Goal: Task Accomplishment & Management: Manage account settings

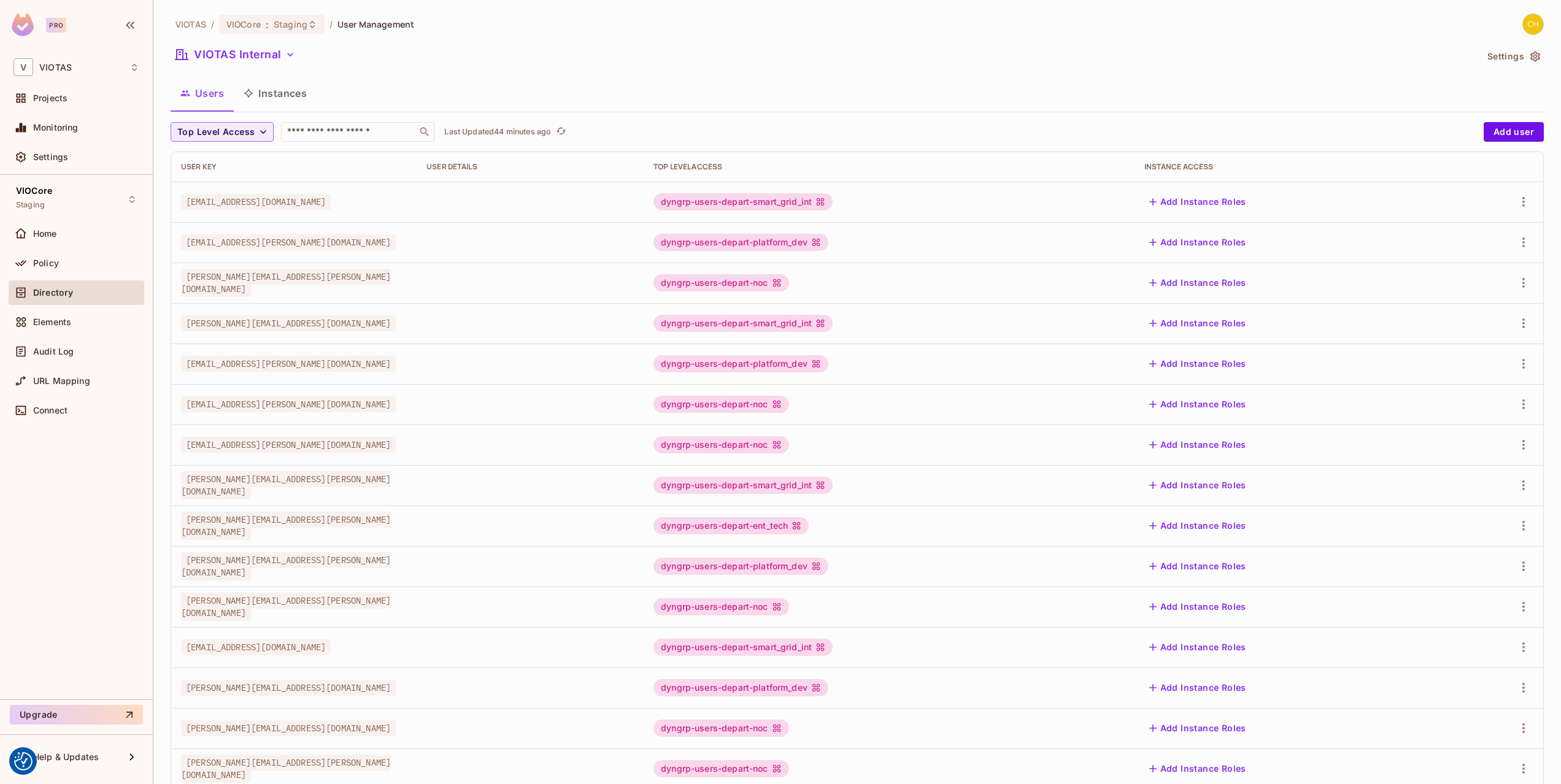
scroll to position [73, 0]
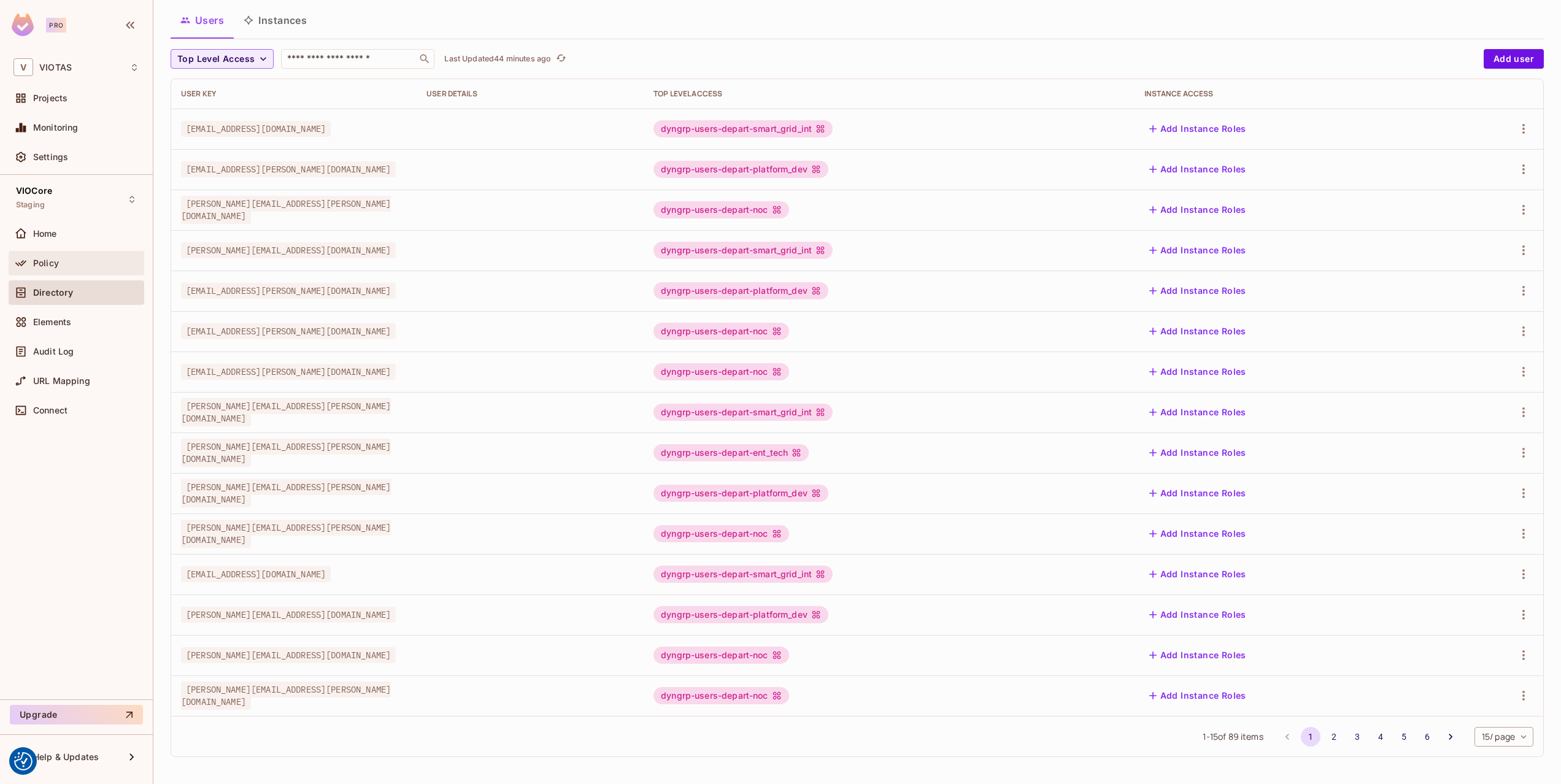
click at [71, 269] on div "Policy" at bounding box center [76, 263] width 126 height 15
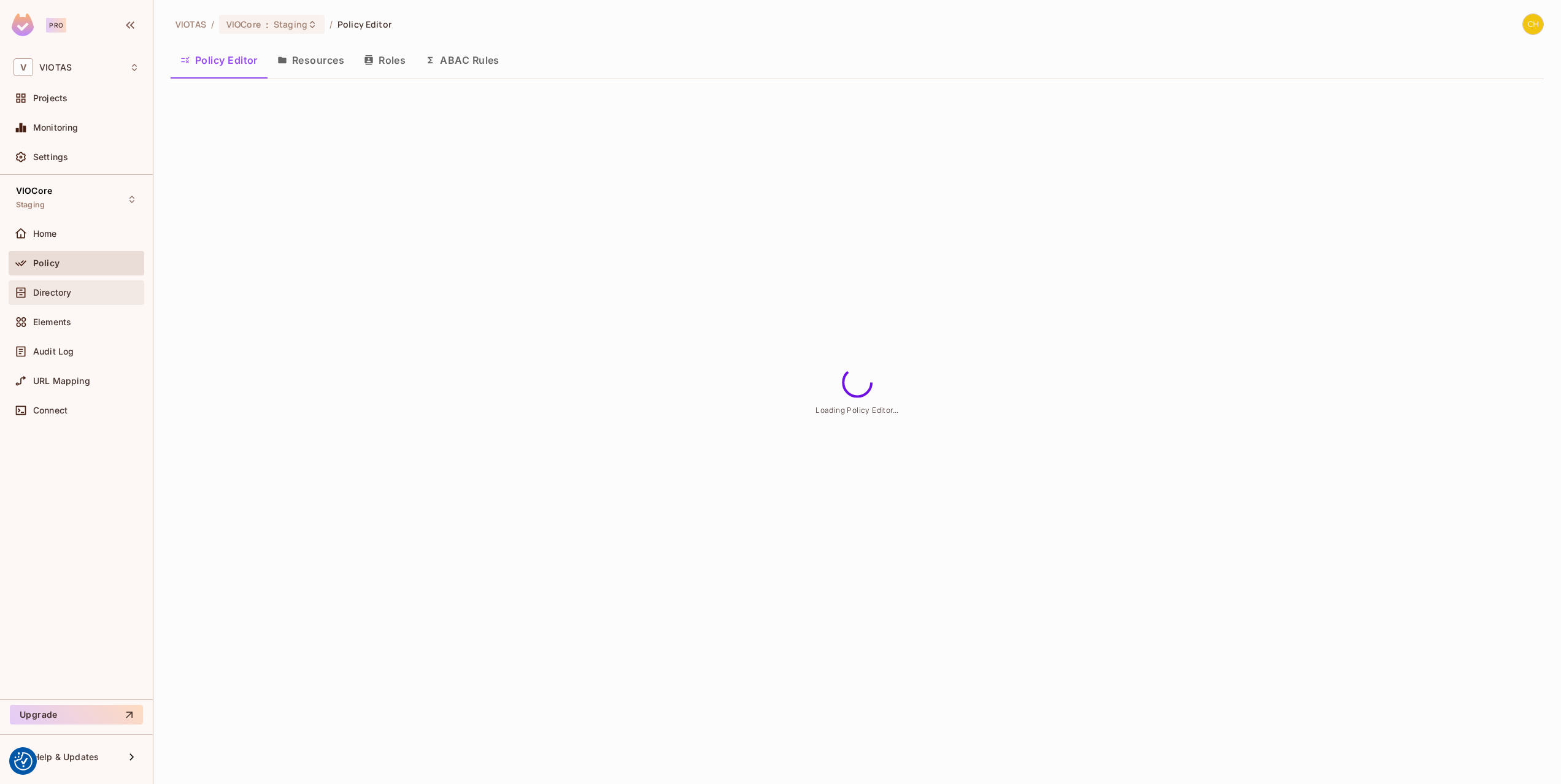
click at [72, 290] on div "Directory" at bounding box center [87, 292] width 106 height 10
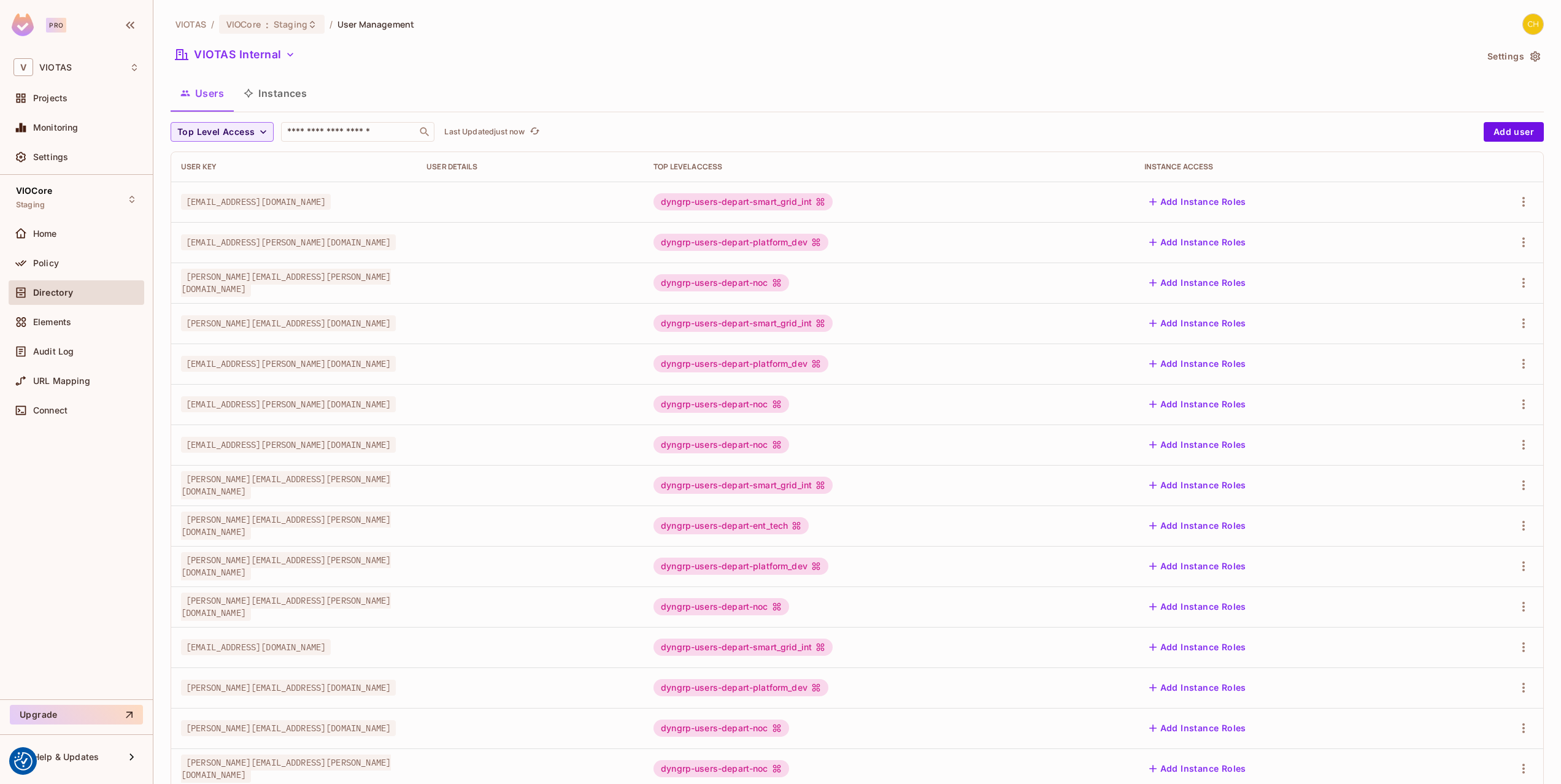
click at [1496, 63] on button "Settings" at bounding box center [1513, 56] width 61 height 20
click at [1496, 63] on div "VIOTAS / VIOCore : Staging / User Management VIOTAS Internal Settings Users Ins…" at bounding box center [857, 392] width 1408 height 784
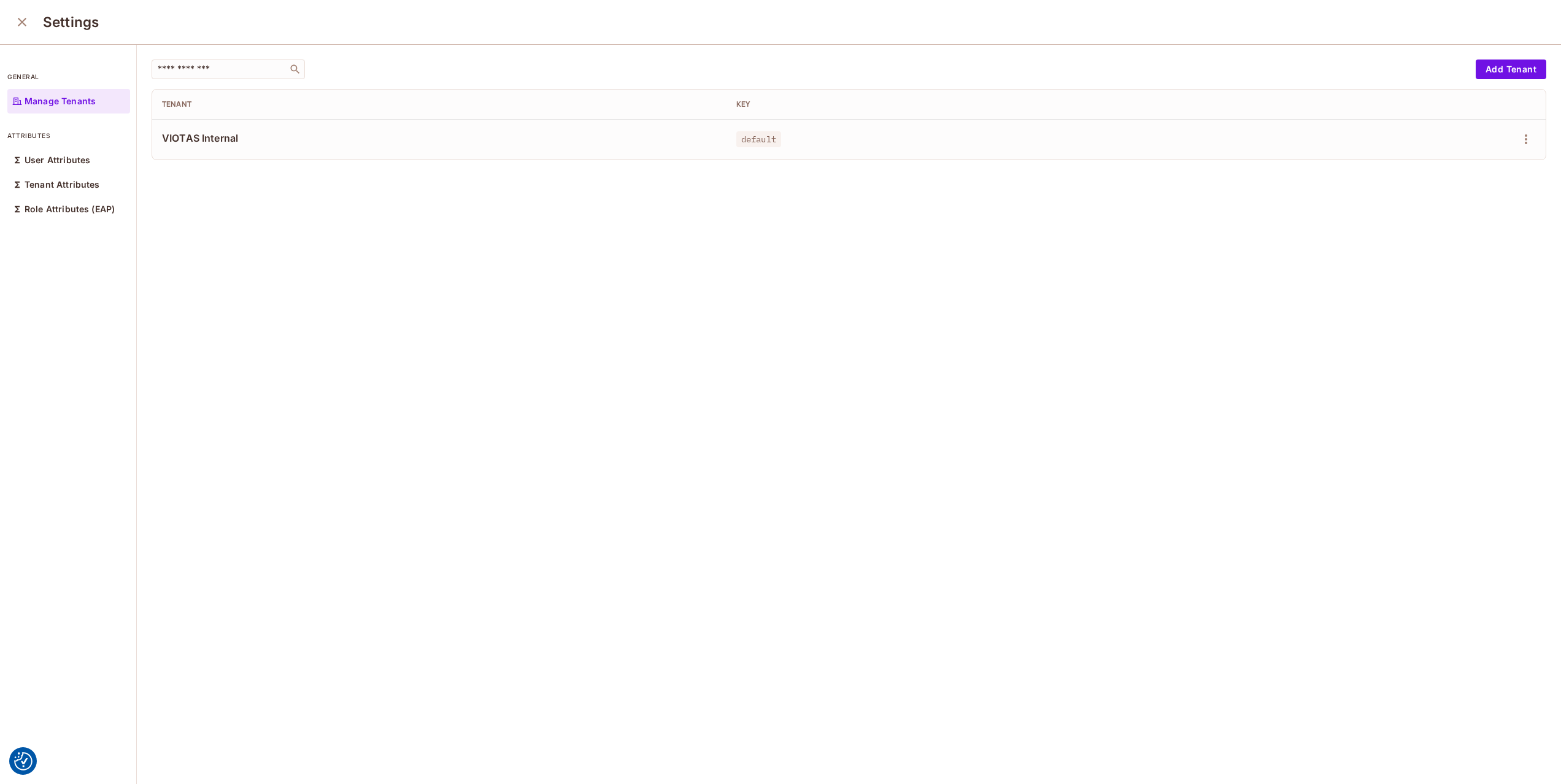
click at [792, 149] on td "default" at bounding box center [1014, 138] width 575 height 40
click at [72, 209] on p "Role Attributes (EAP)" at bounding box center [70, 209] width 90 height 10
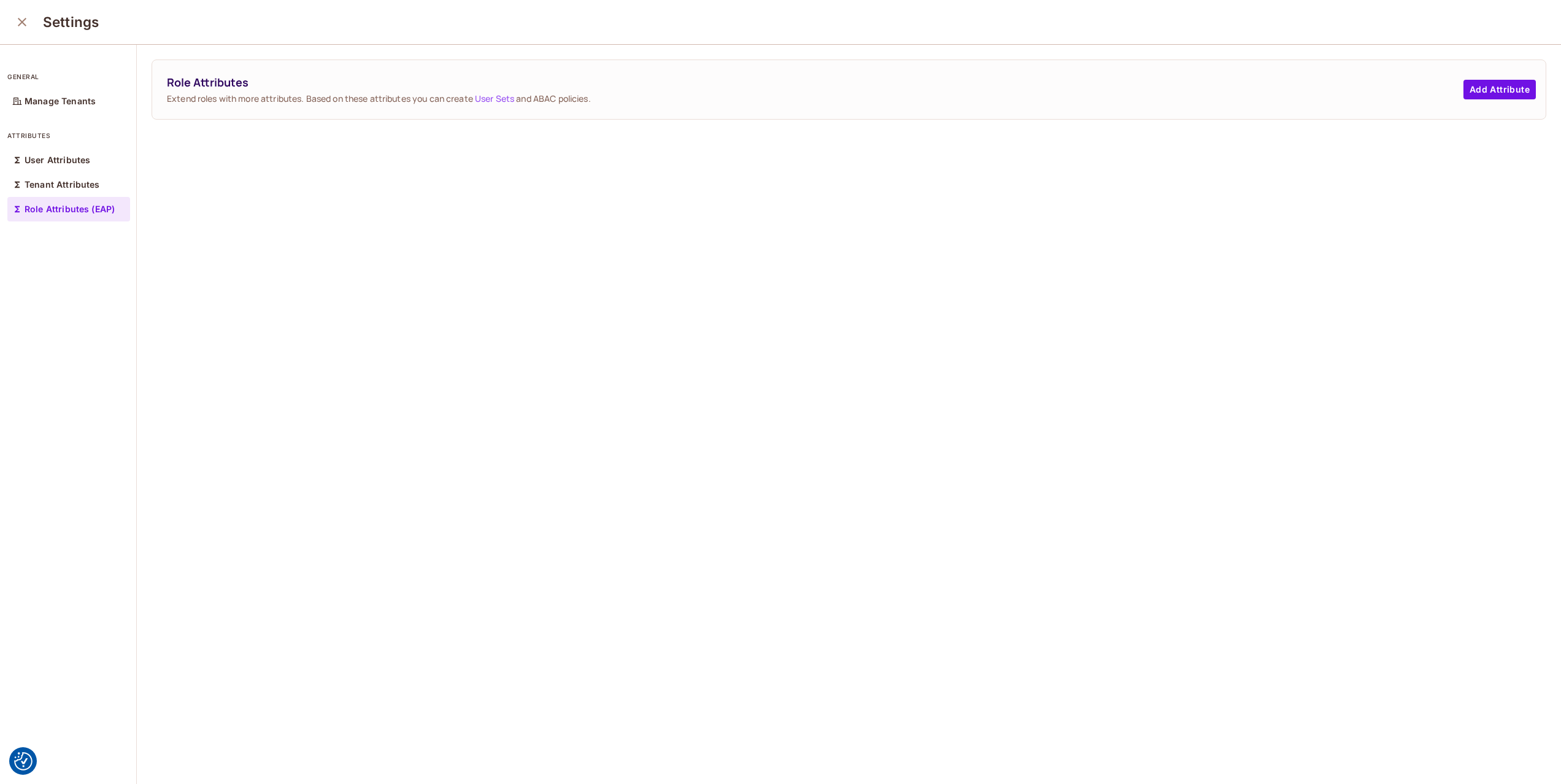
click at [90, 128] on div "attributes User Attributes Tenant Attributes Role Attributes (EAP)" at bounding box center [69, 169] width 122 height 103
drag, startPoint x: 81, startPoint y: 147, endPoint x: 79, endPoint y: 156, distance: 9.2
click at [81, 148] on div "User Attributes" at bounding box center [69, 160] width 122 height 25
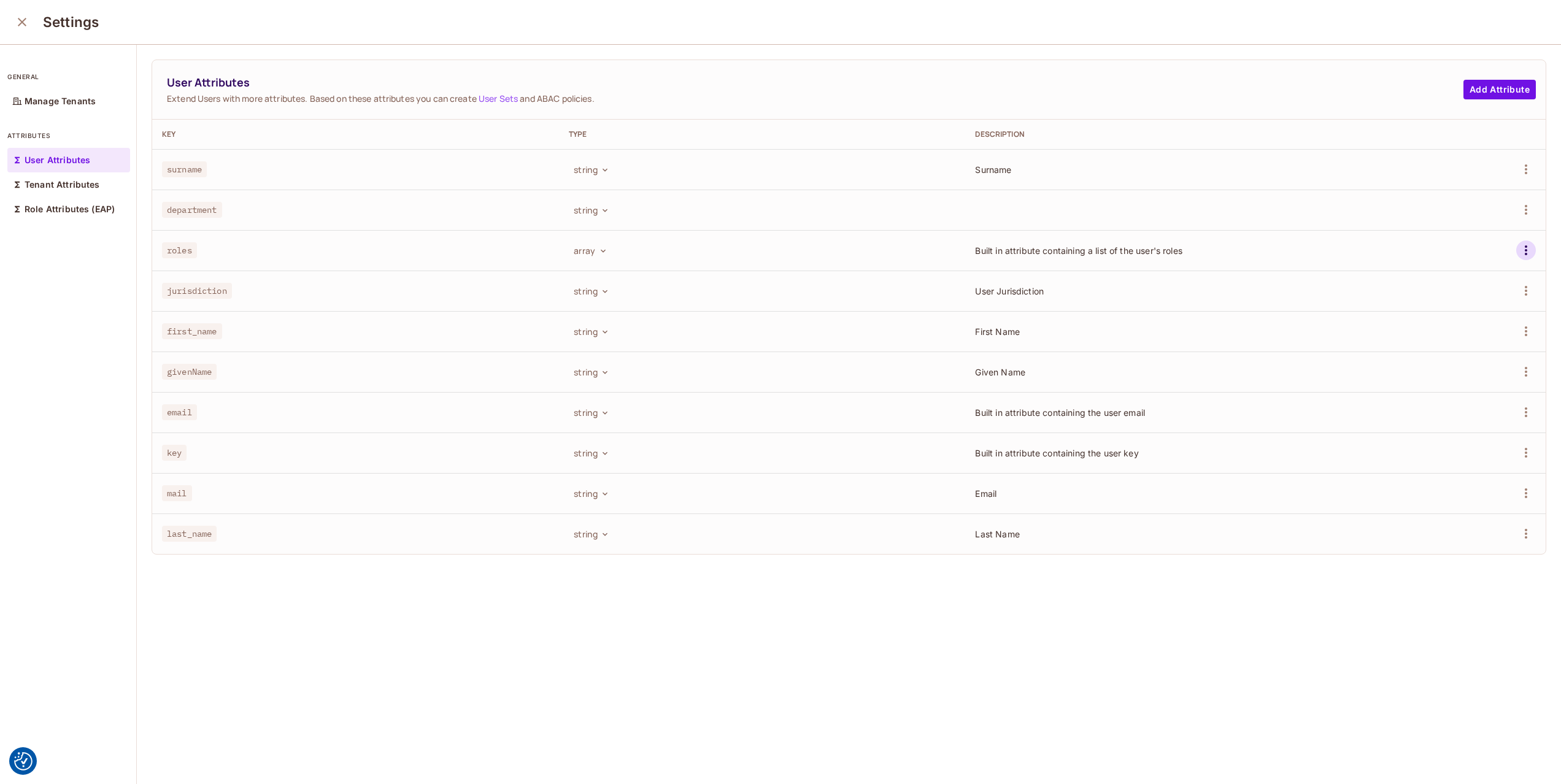
click at [1529, 250] on icon "button" at bounding box center [1526, 250] width 15 height 15
click at [1529, 250] on div at bounding box center [780, 392] width 1561 height 784
click at [602, 204] on button "string" at bounding box center [591, 210] width 43 height 20
drag, startPoint x: 744, startPoint y: 203, endPoint x: 768, endPoint y: 205, distance: 24.1
click at [745, 203] on div at bounding box center [780, 392] width 1561 height 784
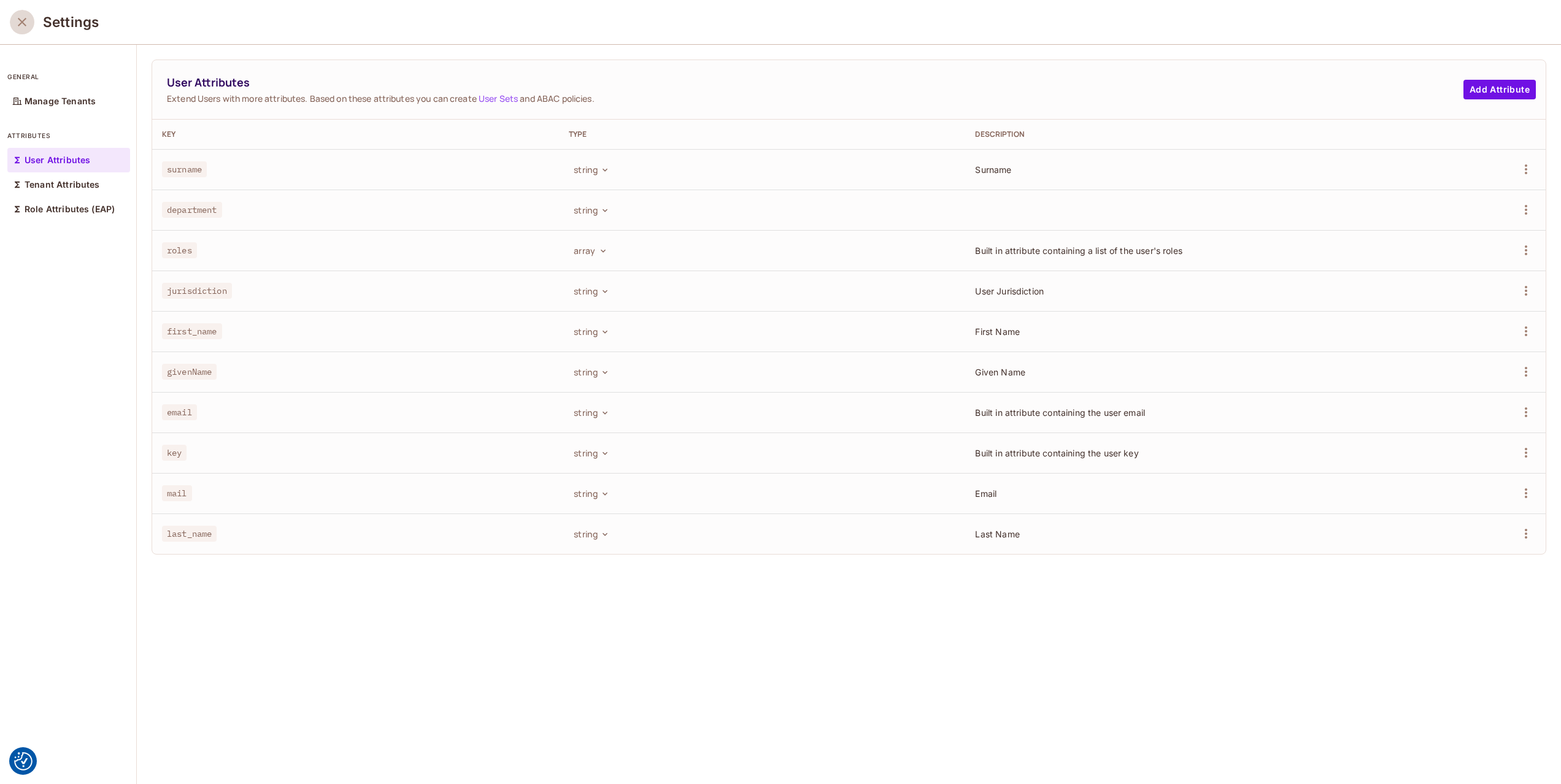
click at [13, 21] on button "close" at bounding box center [22, 22] width 25 height 25
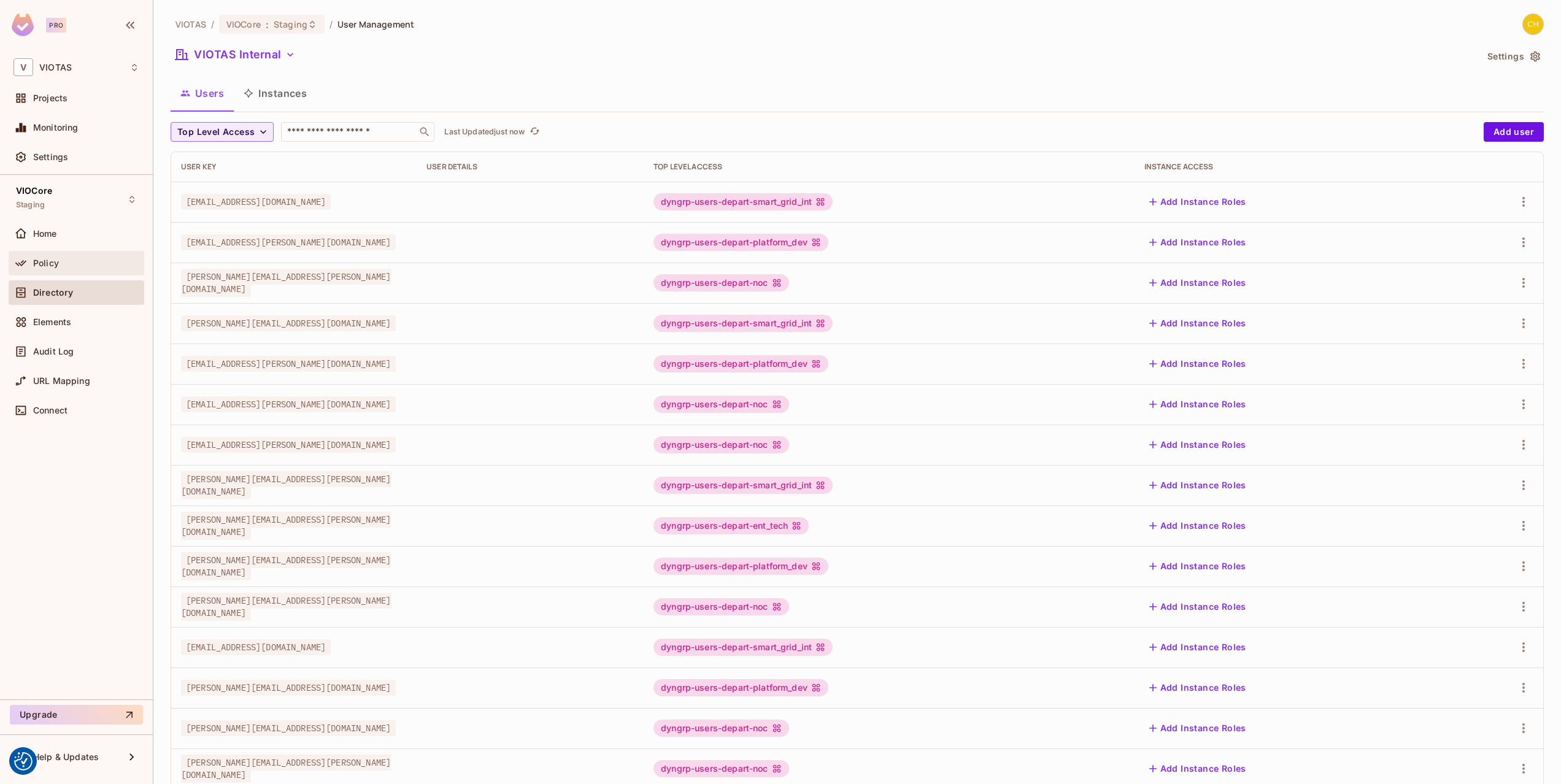
click at [88, 260] on div "Policy" at bounding box center [87, 263] width 106 height 10
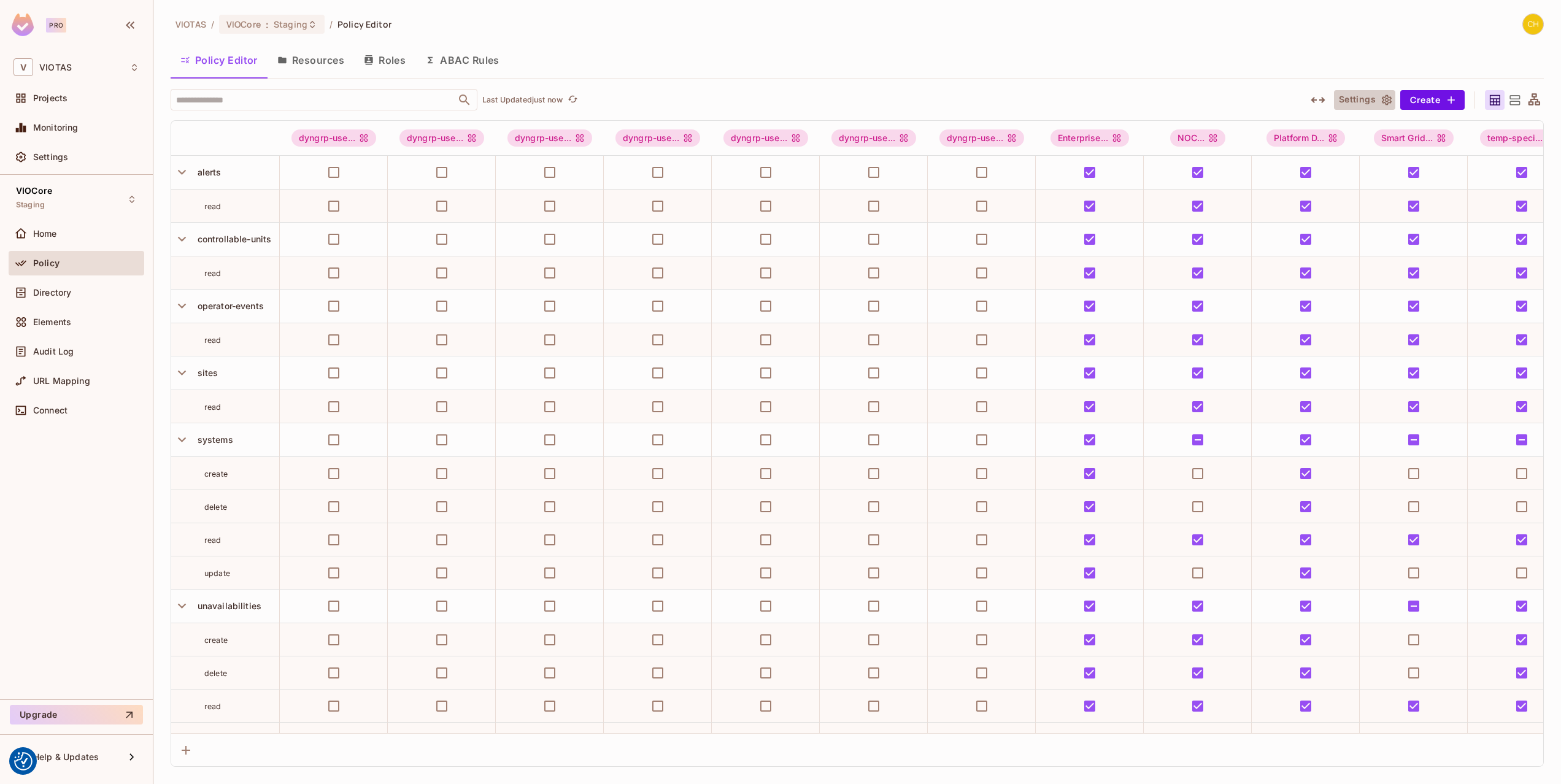
click at [1380, 100] on icon "button" at bounding box center [1387, 100] width 12 height 12
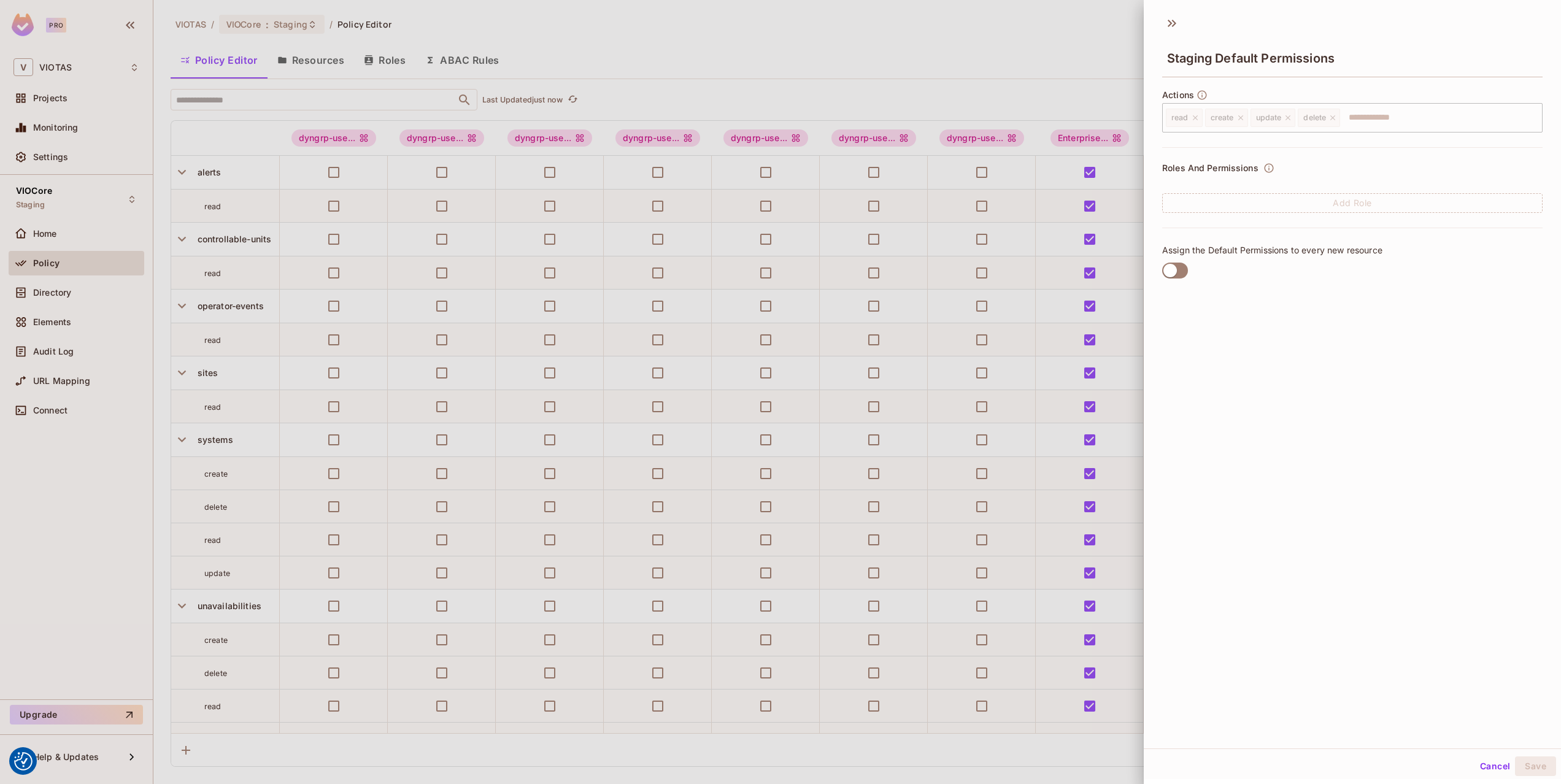
drag, startPoint x: 1171, startPoint y: 15, endPoint x: 1095, endPoint y: 19, distance: 76.1
click at [1095, 19] on div "Staging Default Permissions Actions read create update delete ​ Roles And Permi…" at bounding box center [780, 392] width 1561 height 784
click at [1095, 19] on div at bounding box center [780, 392] width 1561 height 784
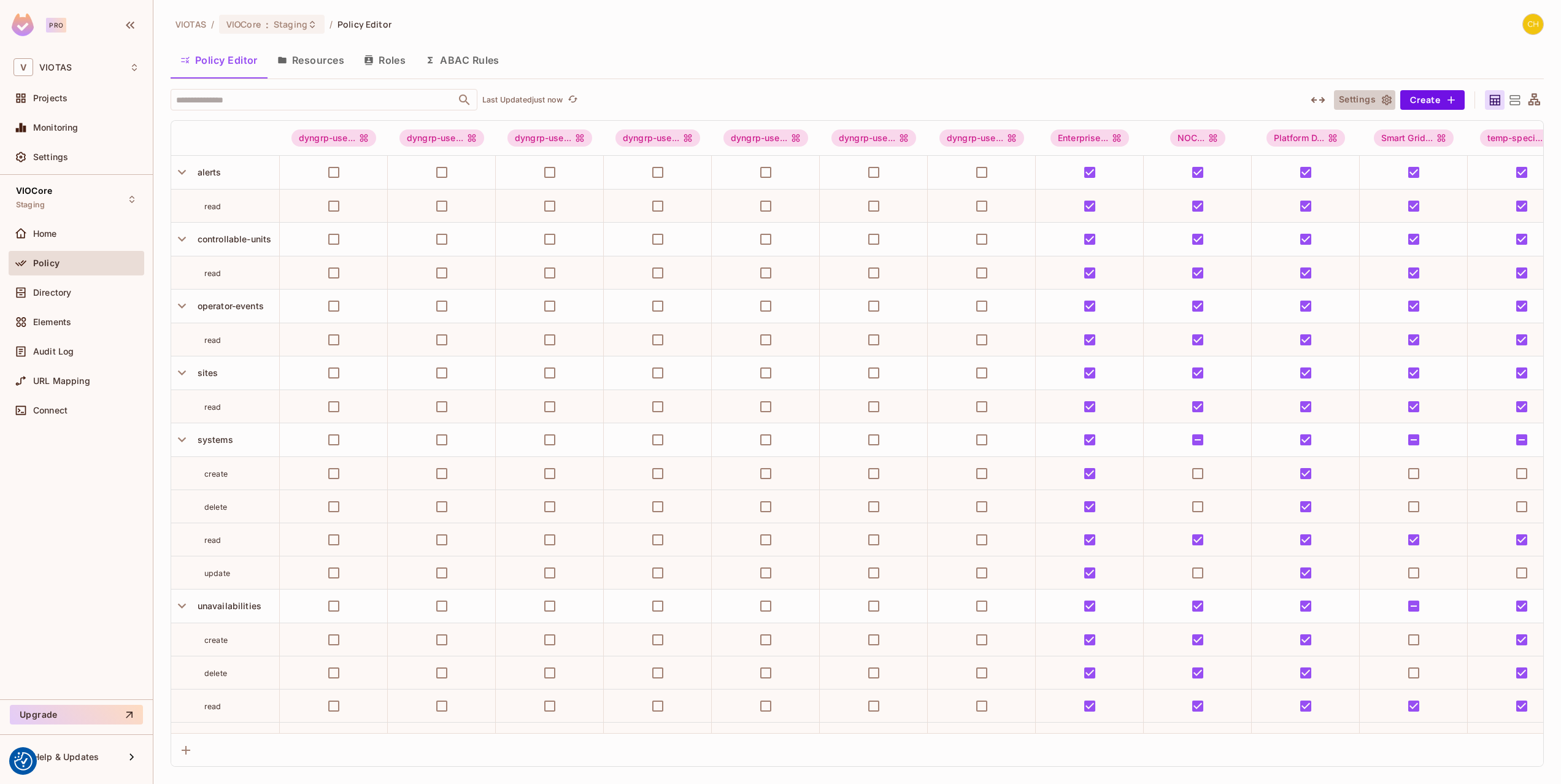
click at [1369, 106] on button "Settings" at bounding box center [1364, 100] width 61 height 20
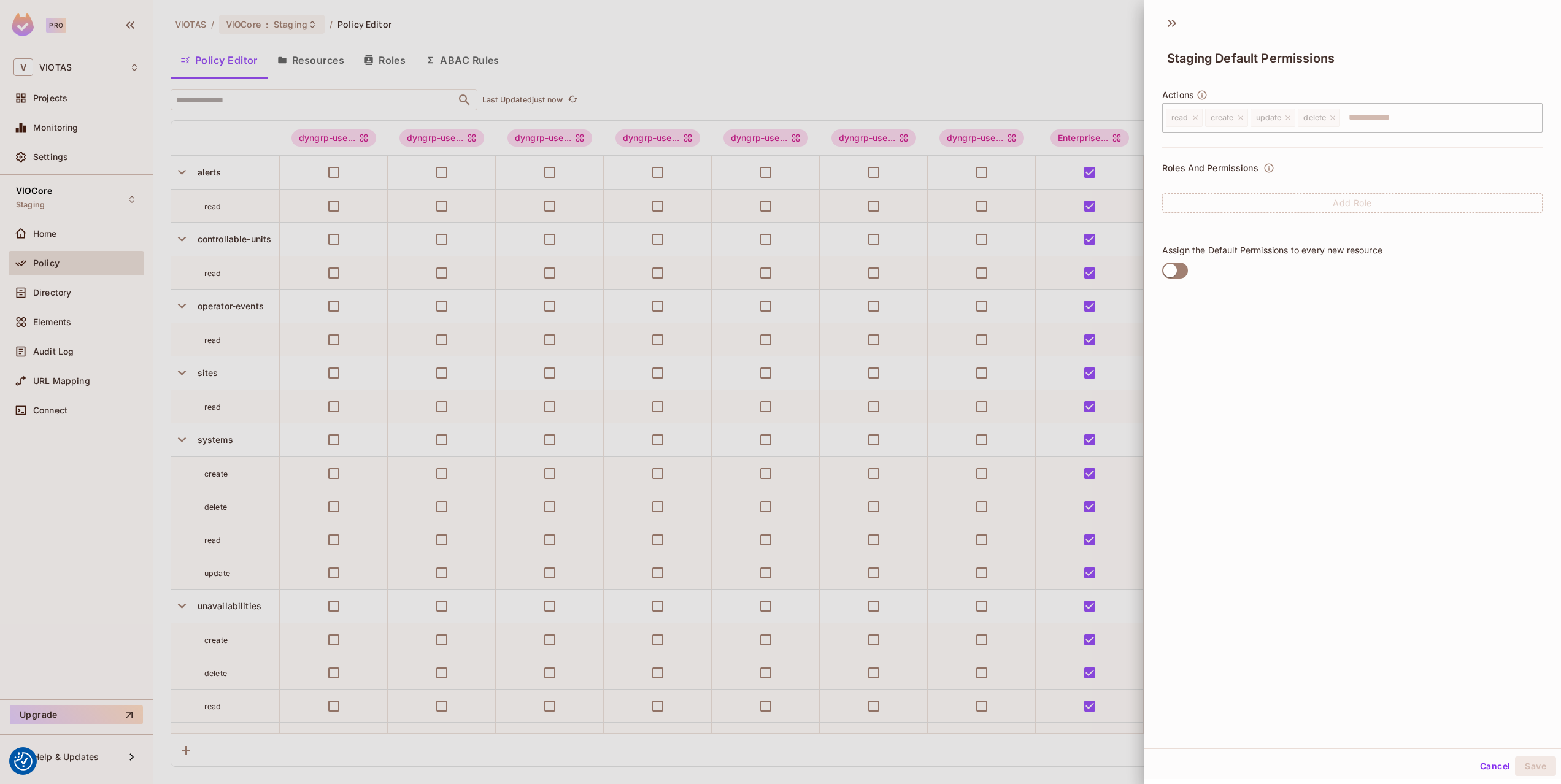
click at [1004, 100] on div at bounding box center [780, 392] width 1561 height 784
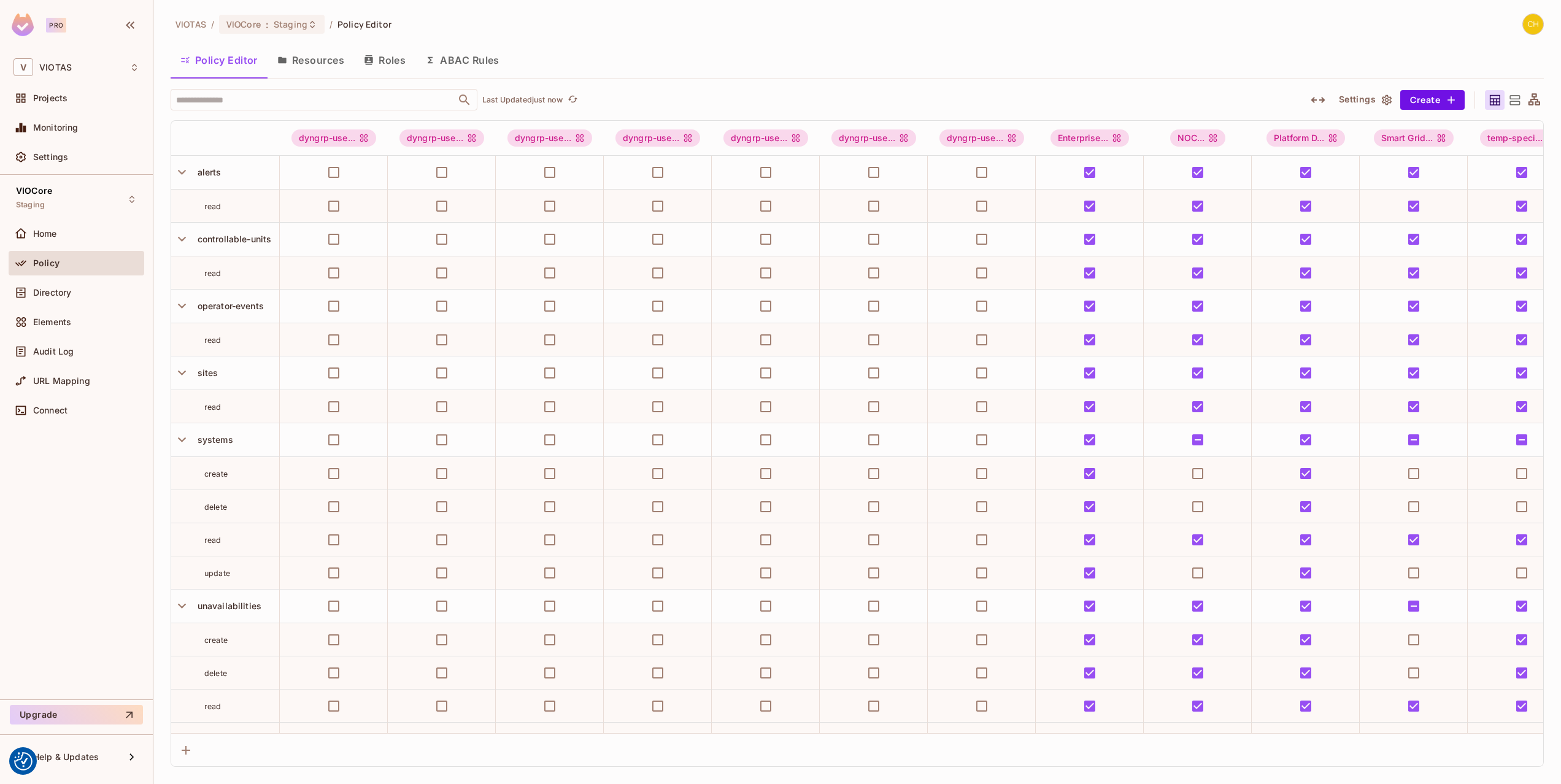
click at [383, 56] on button "Roles" at bounding box center [384, 60] width 61 height 31
click at [383, 56] on div "VIOTAS / VIOCore : Staging / Policy Editor Policy Editor Resources Roles ABAC R…" at bounding box center [857, 392] width 1408 height 784
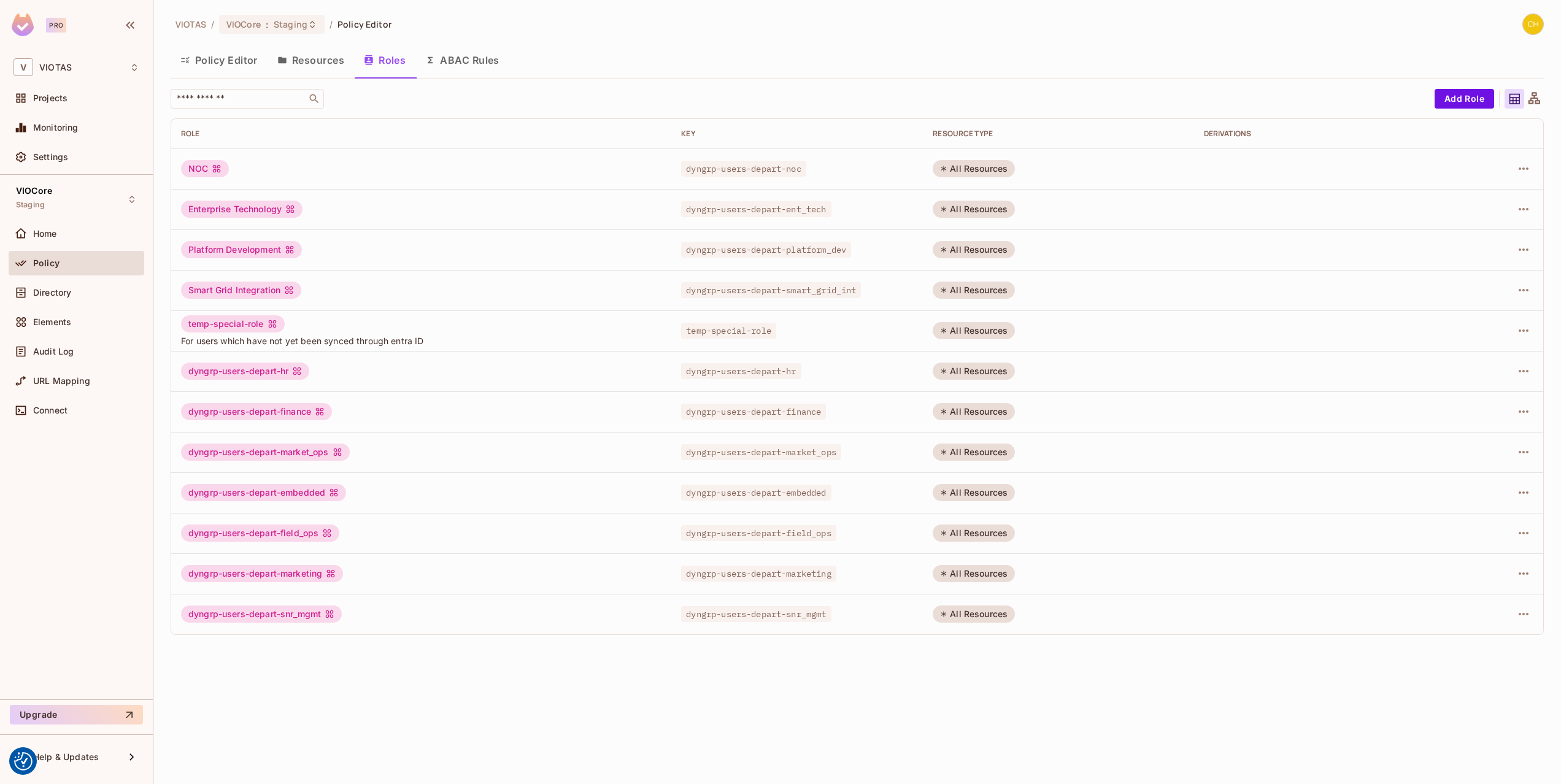
click at [766, 328] on span "temp-special-role" at bounding box center [729, 331] width 95 height 16
click at [798, 330] on div "temp-special-role" at bounding box center [797, 331] width 232 height 12
click at [79, 291] on div "Directory" at bounding box center [87, 292] width 106 height 10
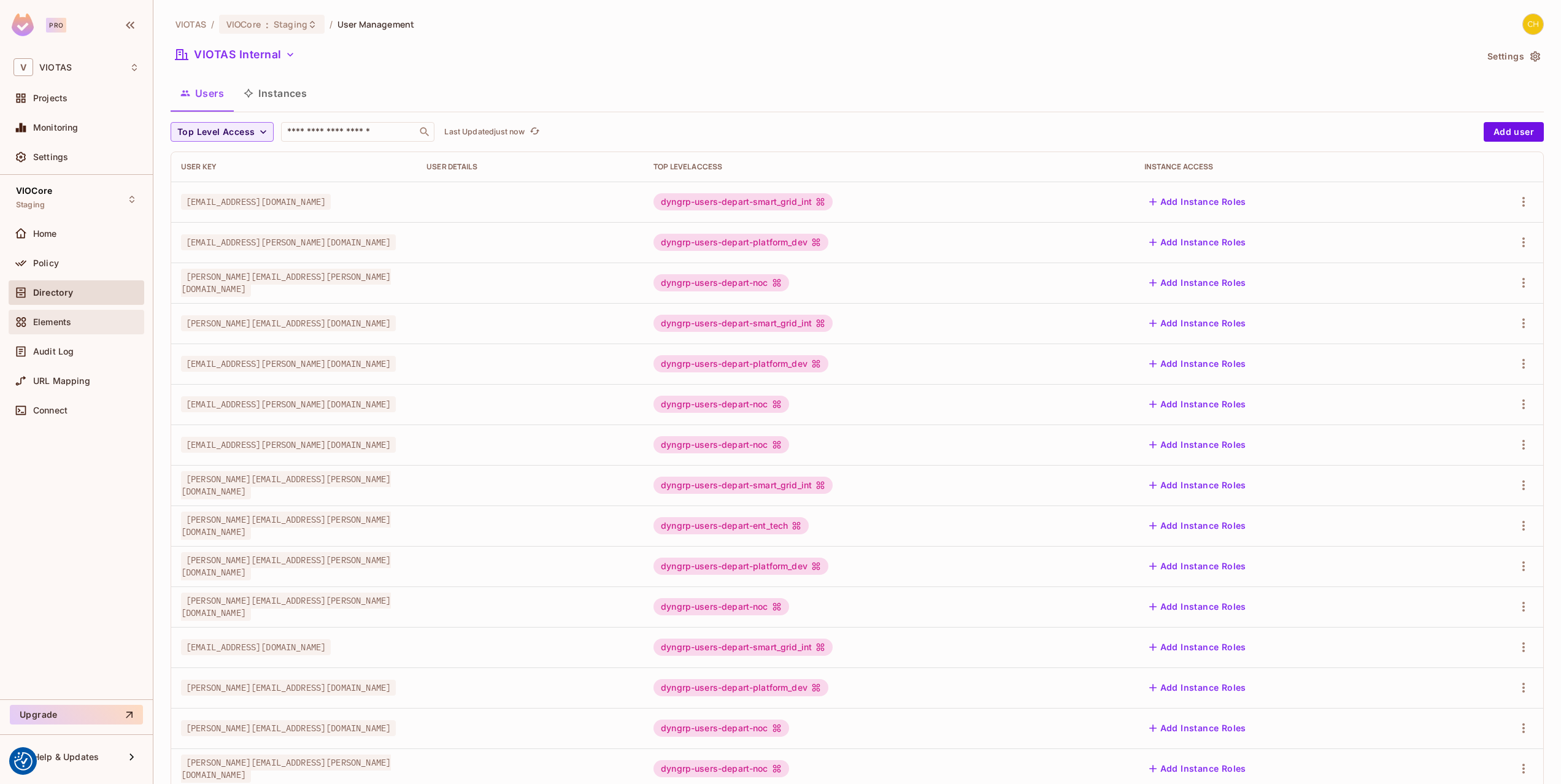
click at [89, 320] on div "Elements" at bounding box center [87, 322] width 106 height 10
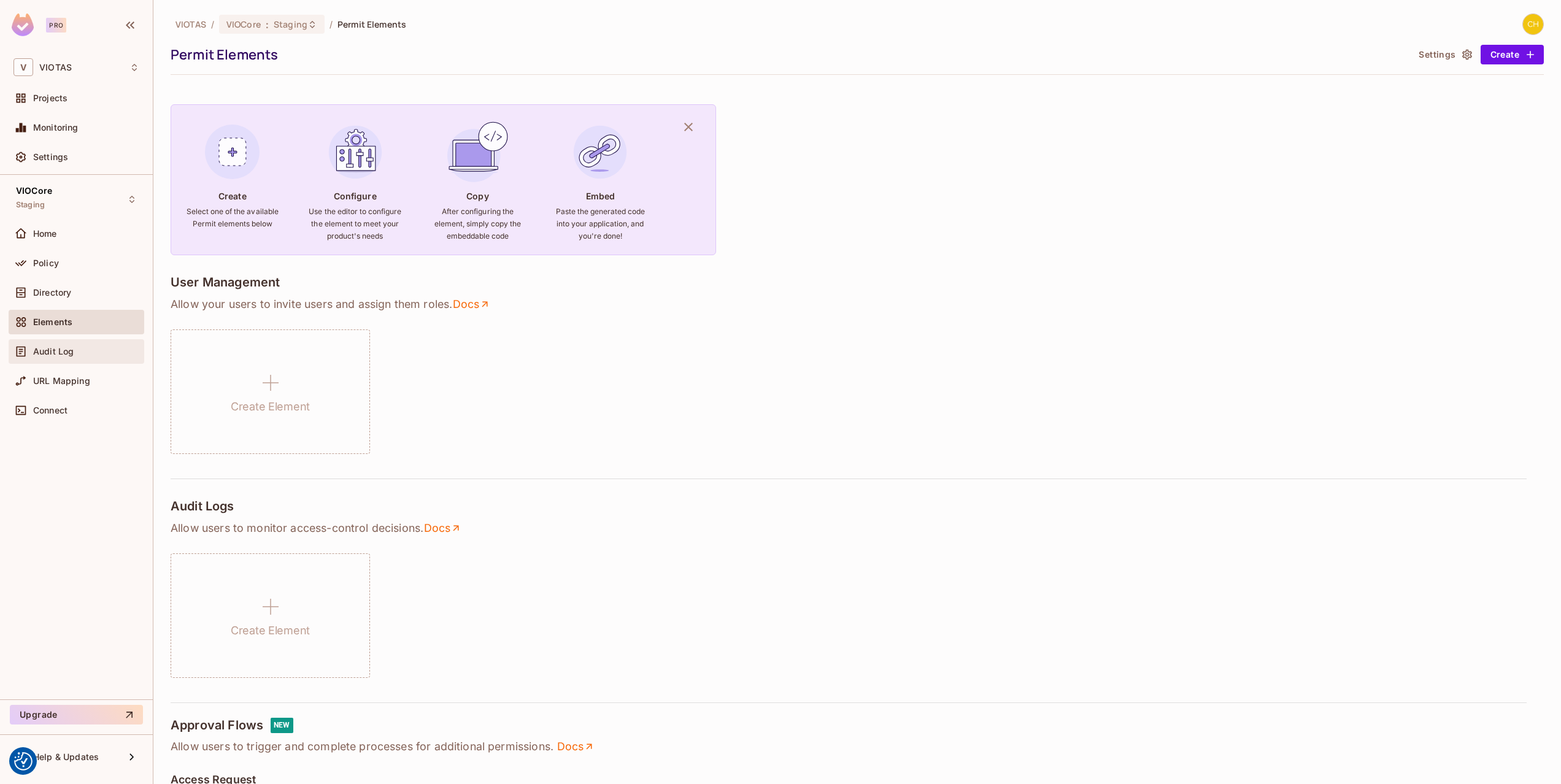
click at [84, 343] on div "Audit Log" at bounding box center [76, 352] width 135 height 25
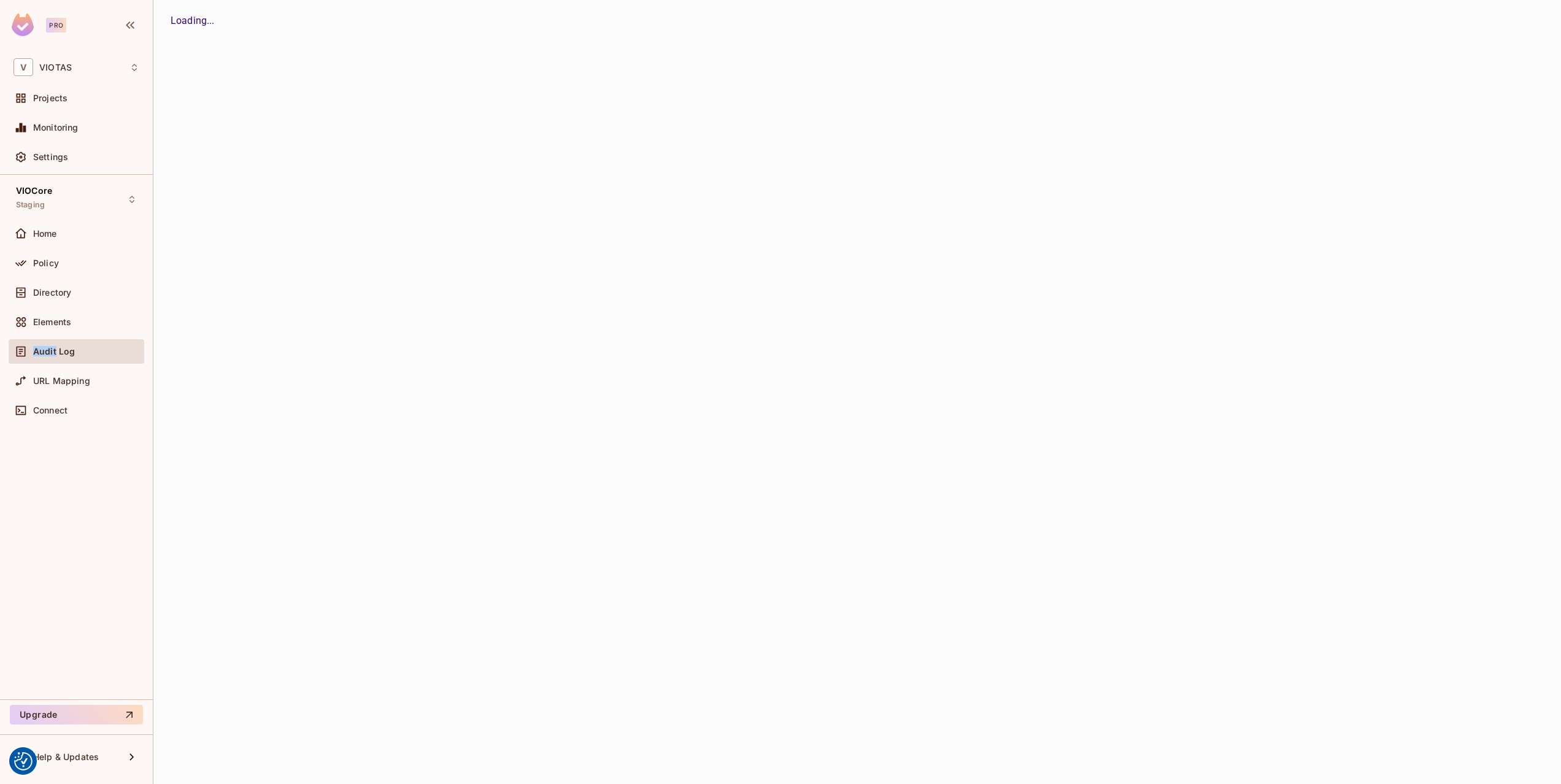
click at [84, 343] on div "Audit Log" at bounding box center [76, 352] width 135 height 25
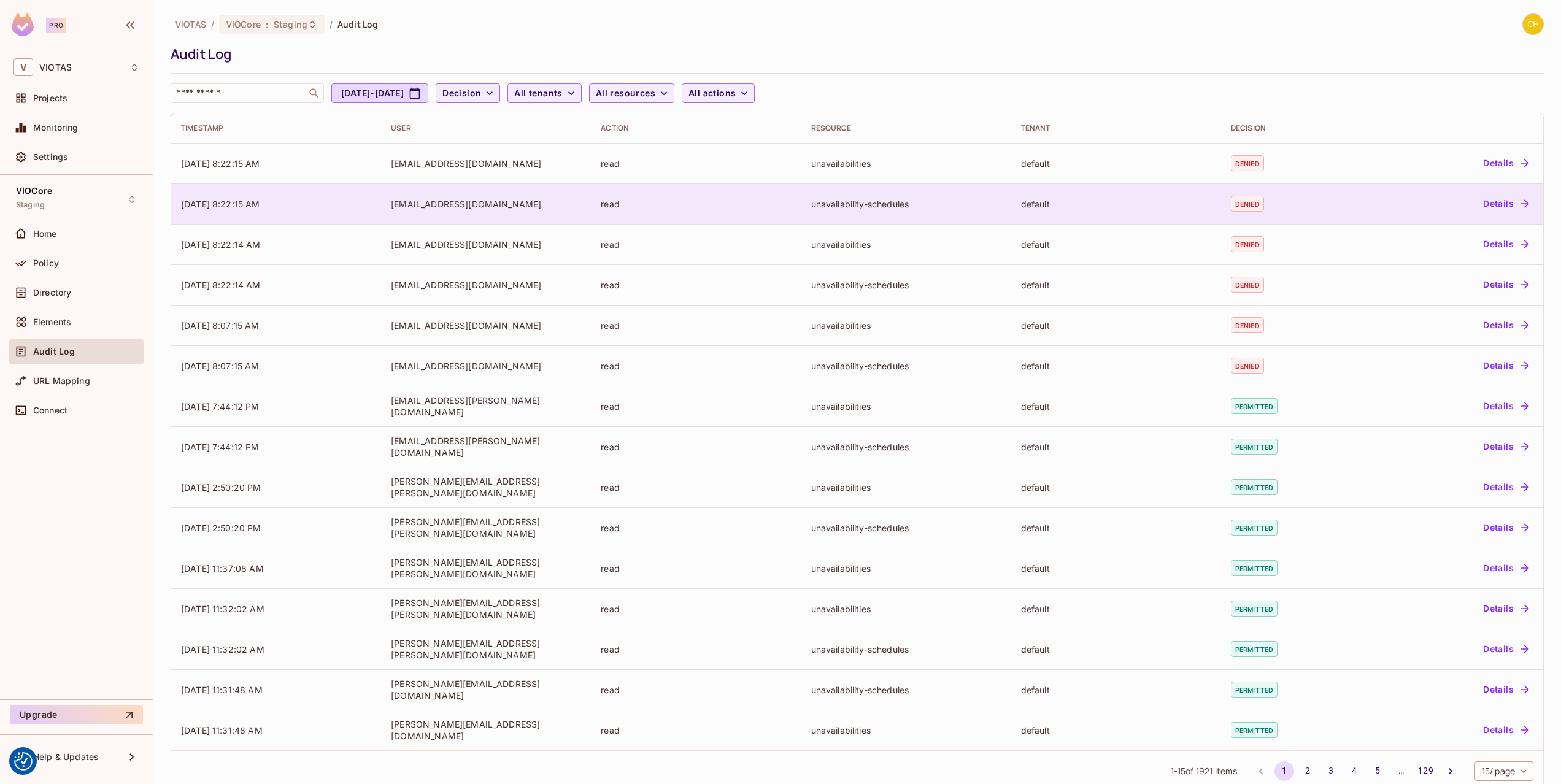
click at [391, 205] on div "[EMAIL_ADDRESS][DOMAIN_NAME]" at bounding box center [486, 203] width 190 height 12
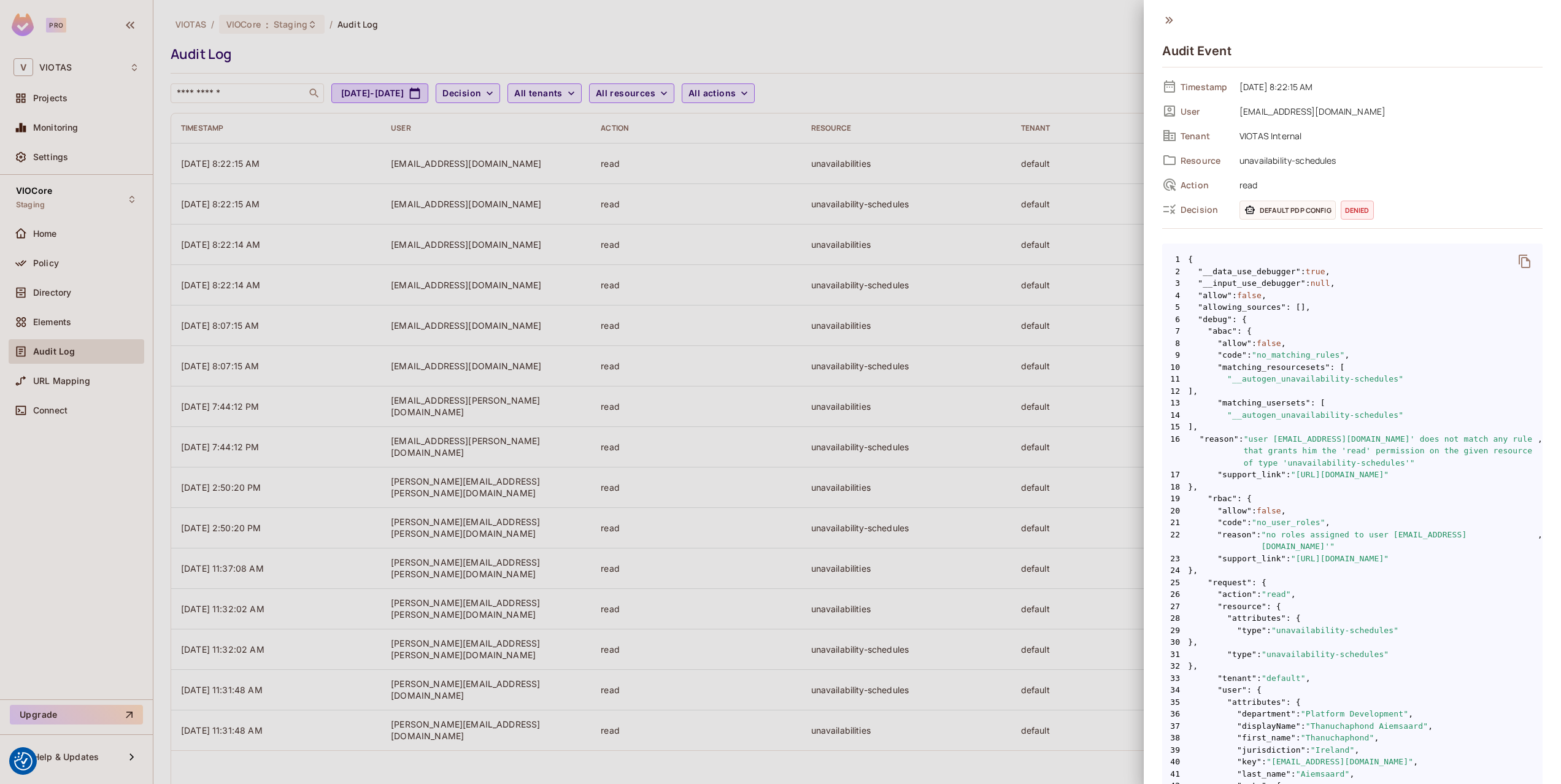
click at [1268, 546] on span ""no roles assigned to user [EMAIL_ADDRESS][DOMAIN_NAME]'"" at bounding box center [1400, 540] width 276 height 24
drag, startPoint x: 1268, startPoint y: 546, endPoint x: 1428, endPoint y: 548, distance: 160.0
click at [1428, 548] on span ""no roles assigned to user [EMAIL_ADDRESS][DOMAIN_NAME]'"" at bounding box center [1400, 540] width 276 height 24
copy span "[EMAIL_ADDRESS][DOMAIN_NAME]"
click at [1015, 393] on div at bounding box center [780, 392] width 1561 height 784
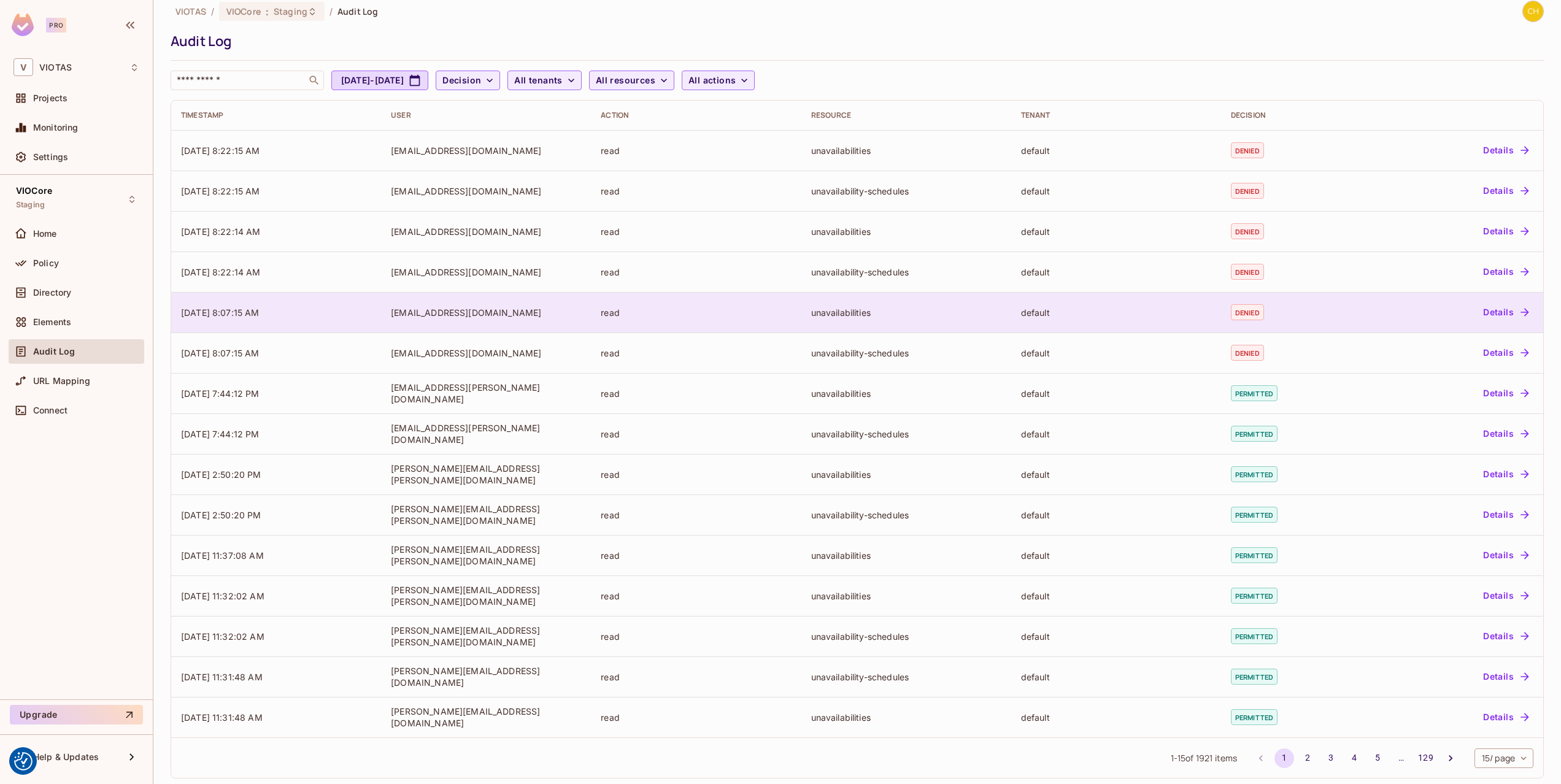
scroll to position [25, 0]
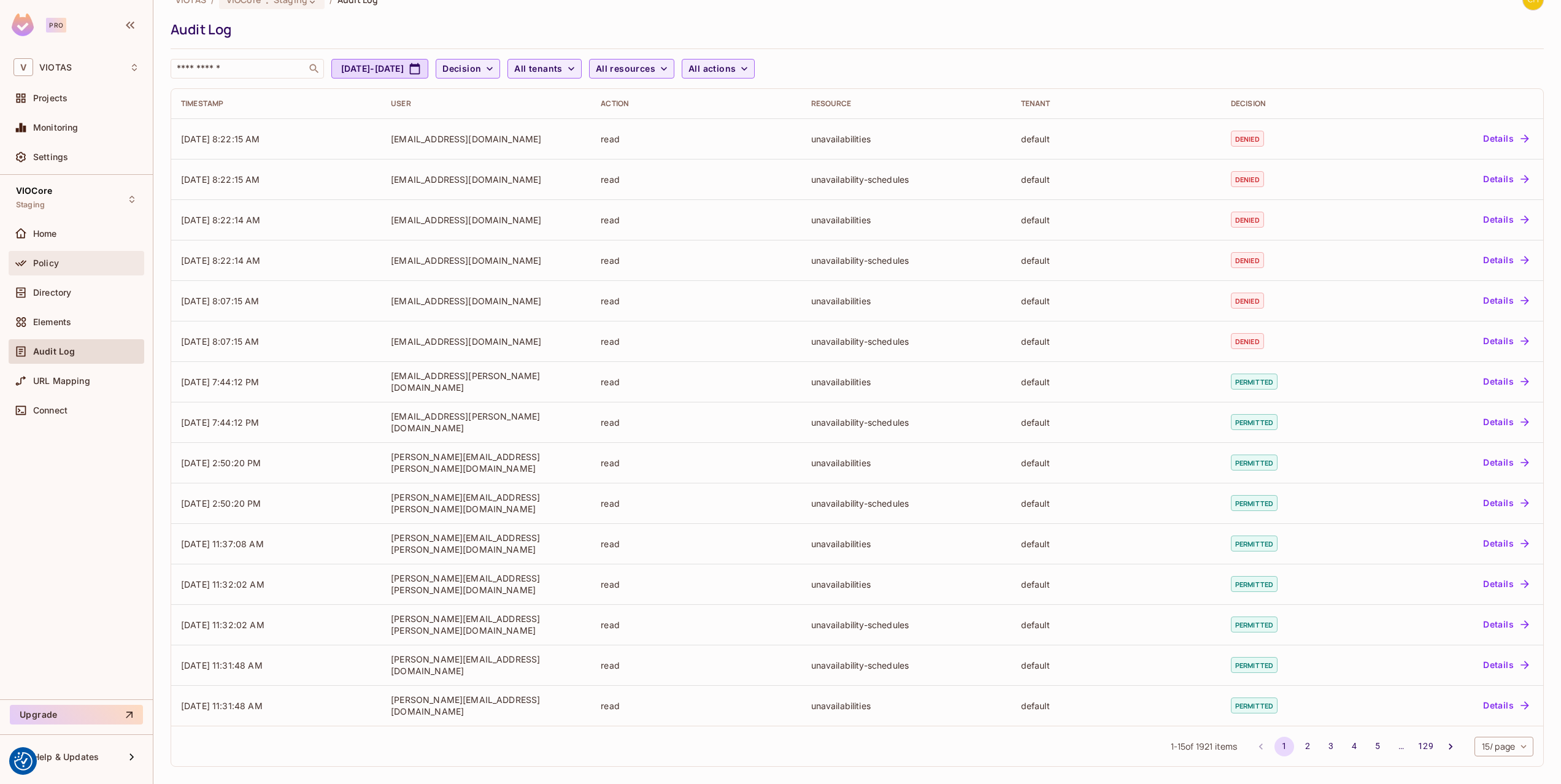
click at [89, 260] on div "Policy" at bounding box center [87, 263] width 106 height 10
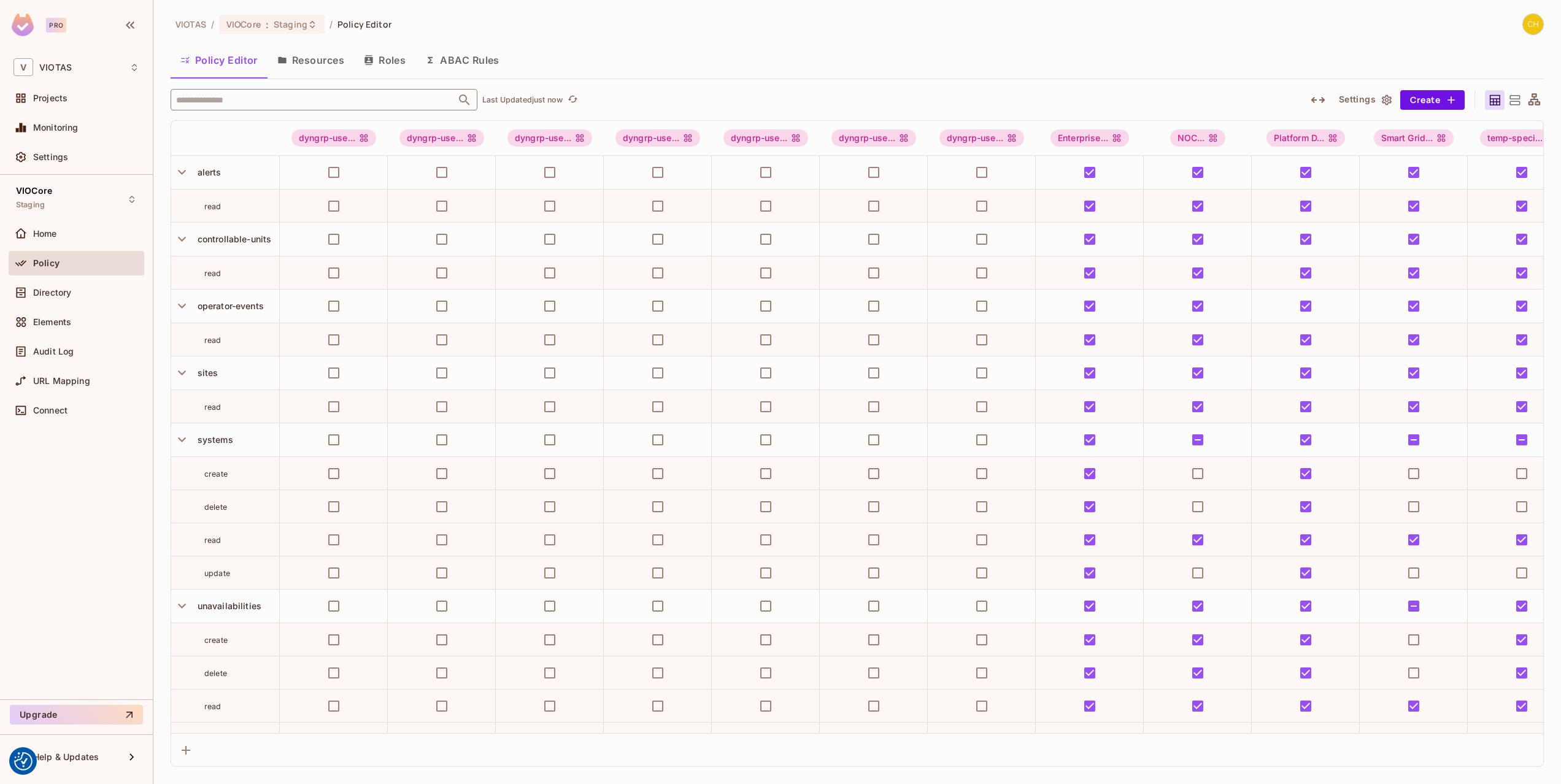
click at [327, 92] on input "text" at bounding box center [313, 100] width 280 height 22
click at [57, 300] on div "Directory" at bounding box center [76, 292] width 135 height 25
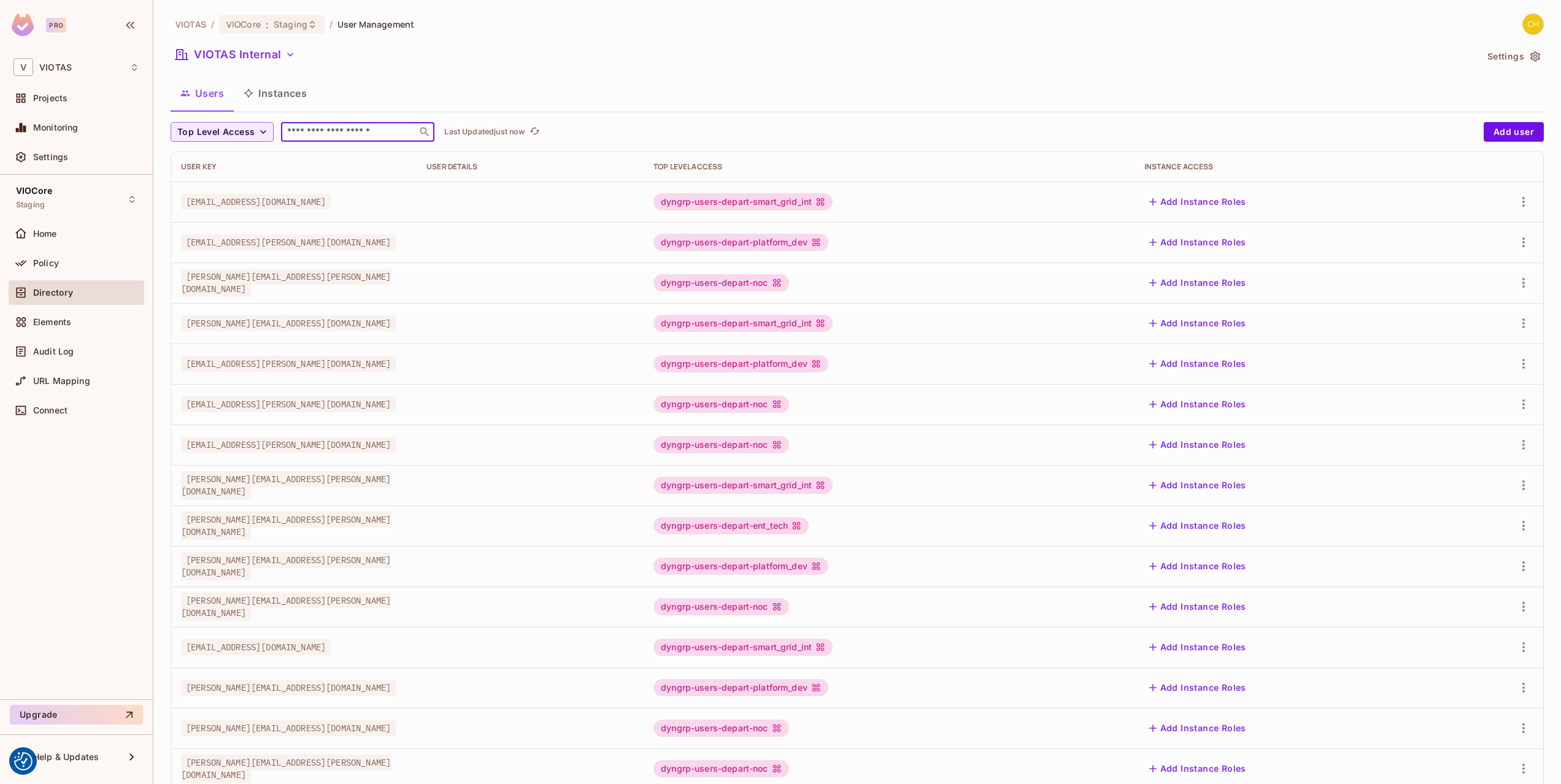
click at [319, 133] on input "text" at bounding box center [349, 132] width 129 height 12
paste input "**********"
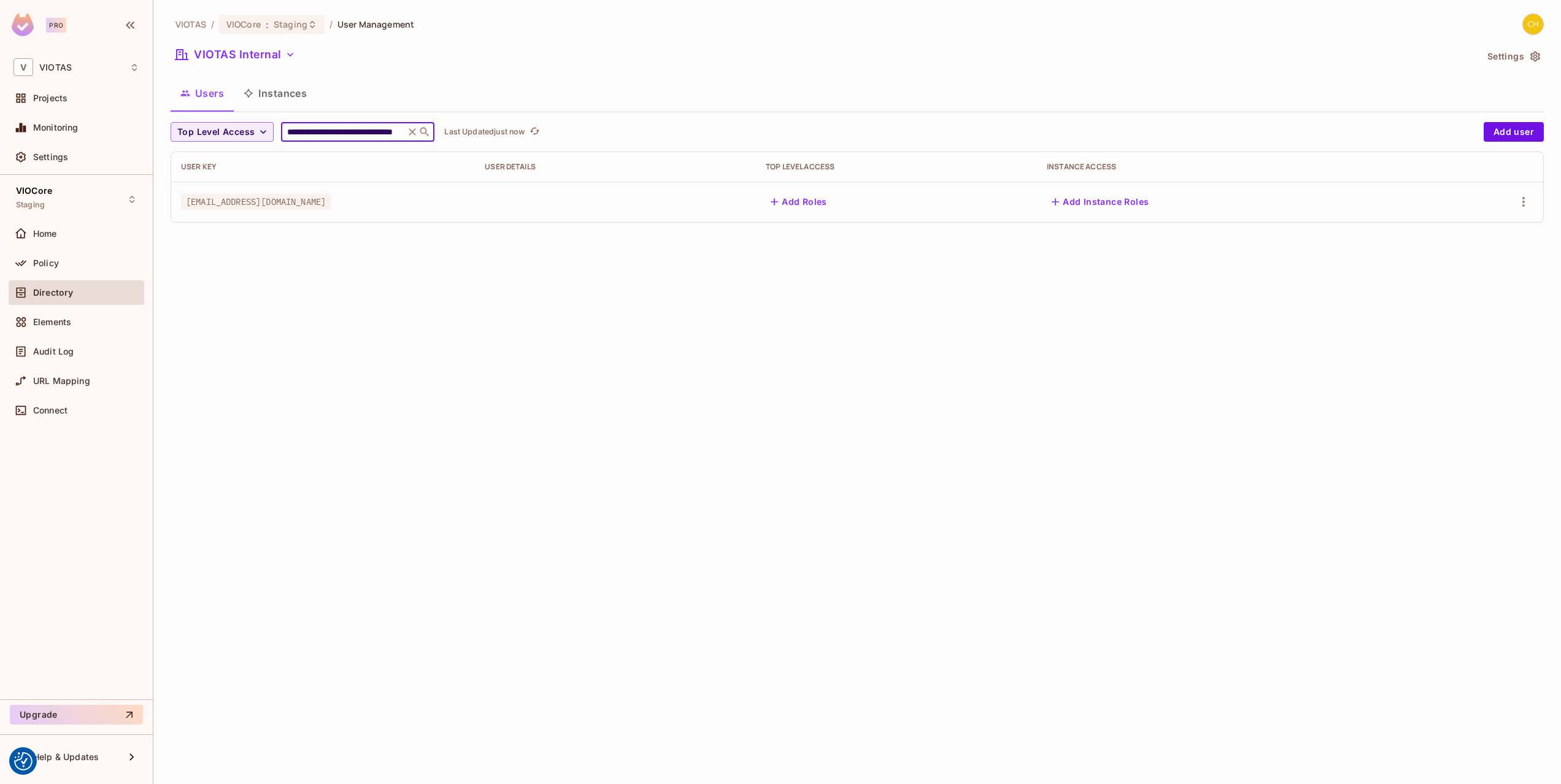
type input "**********"
click at [527, 81] on div "Users Instances" at bounding box center [857, 93] width 1373 height 31
click at [290, 28] on span "Staging" at bounding box center [290, 24] width 34 height 12
click at [302, 19] on span "Staging" at bounding box center [290, 24] width 34 height 12
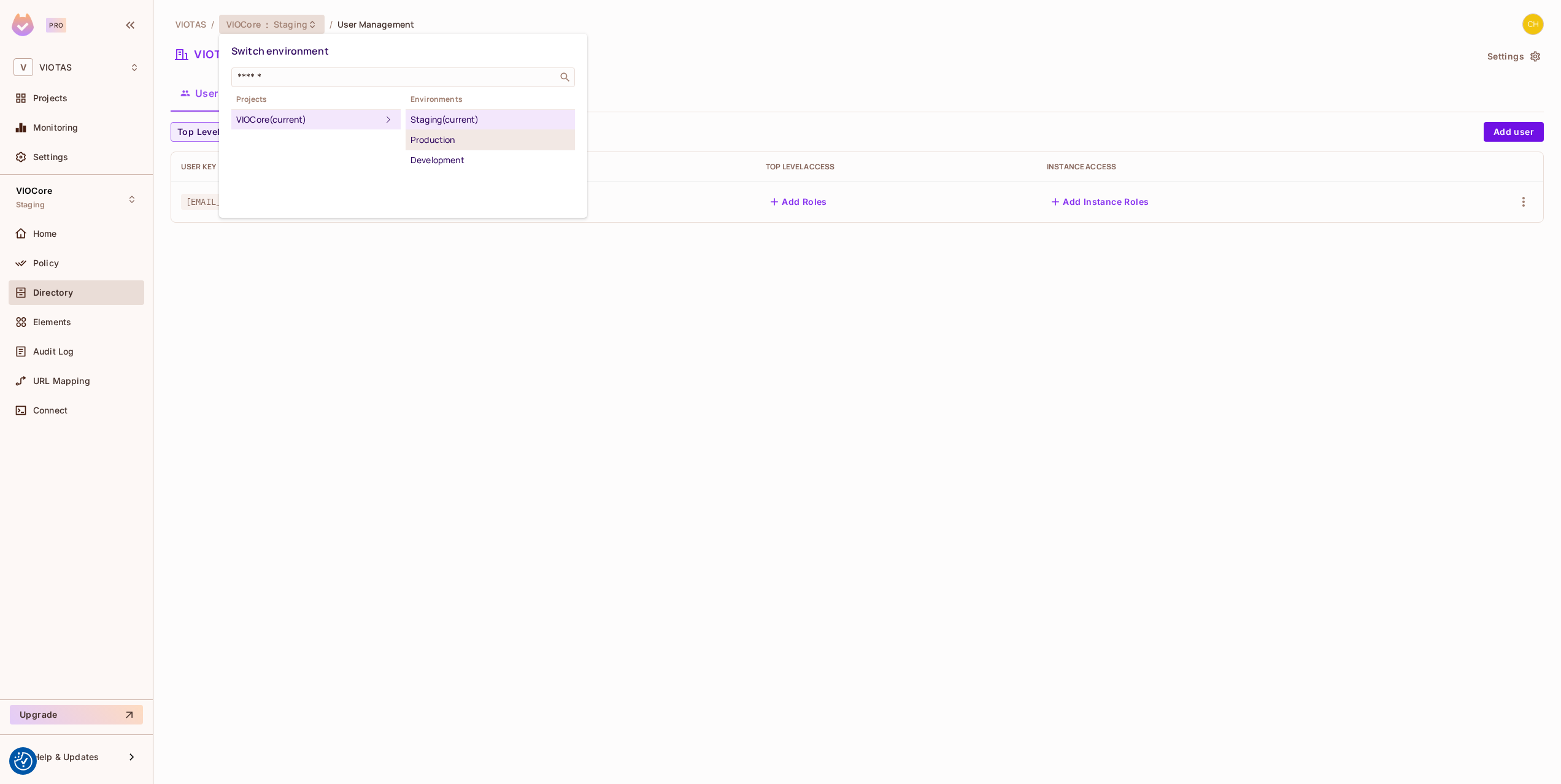
click at [443, 143] on div "Production" at bounding box center [490, 140] width 160 height 15
click at [443, 143] on div "**********" at bounding box center [857, 392] width 1408 height 784
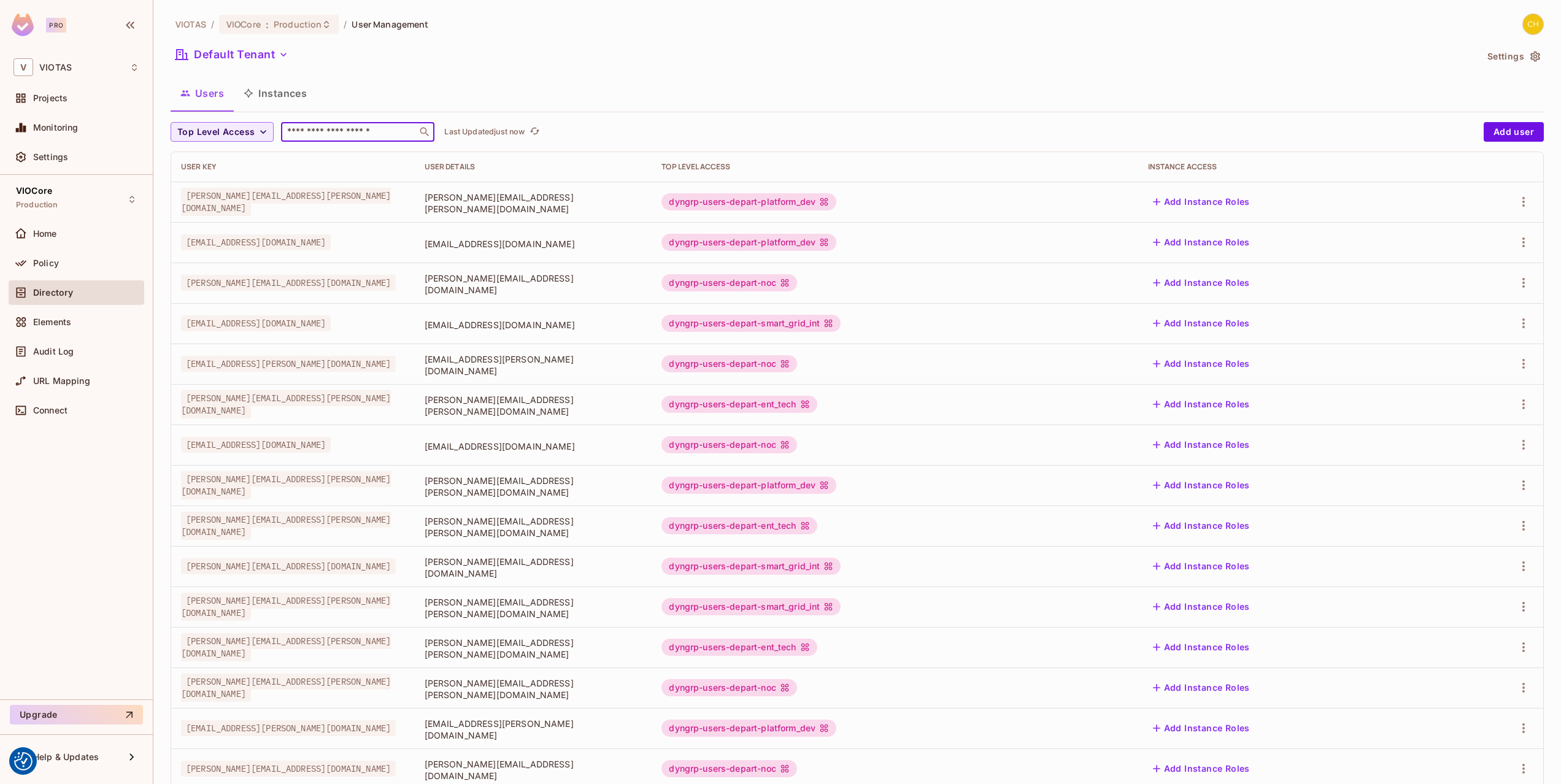
click at [333, 132] on input "text" at bounding box center [349, 132] width 129 height 12
paste input "**********"
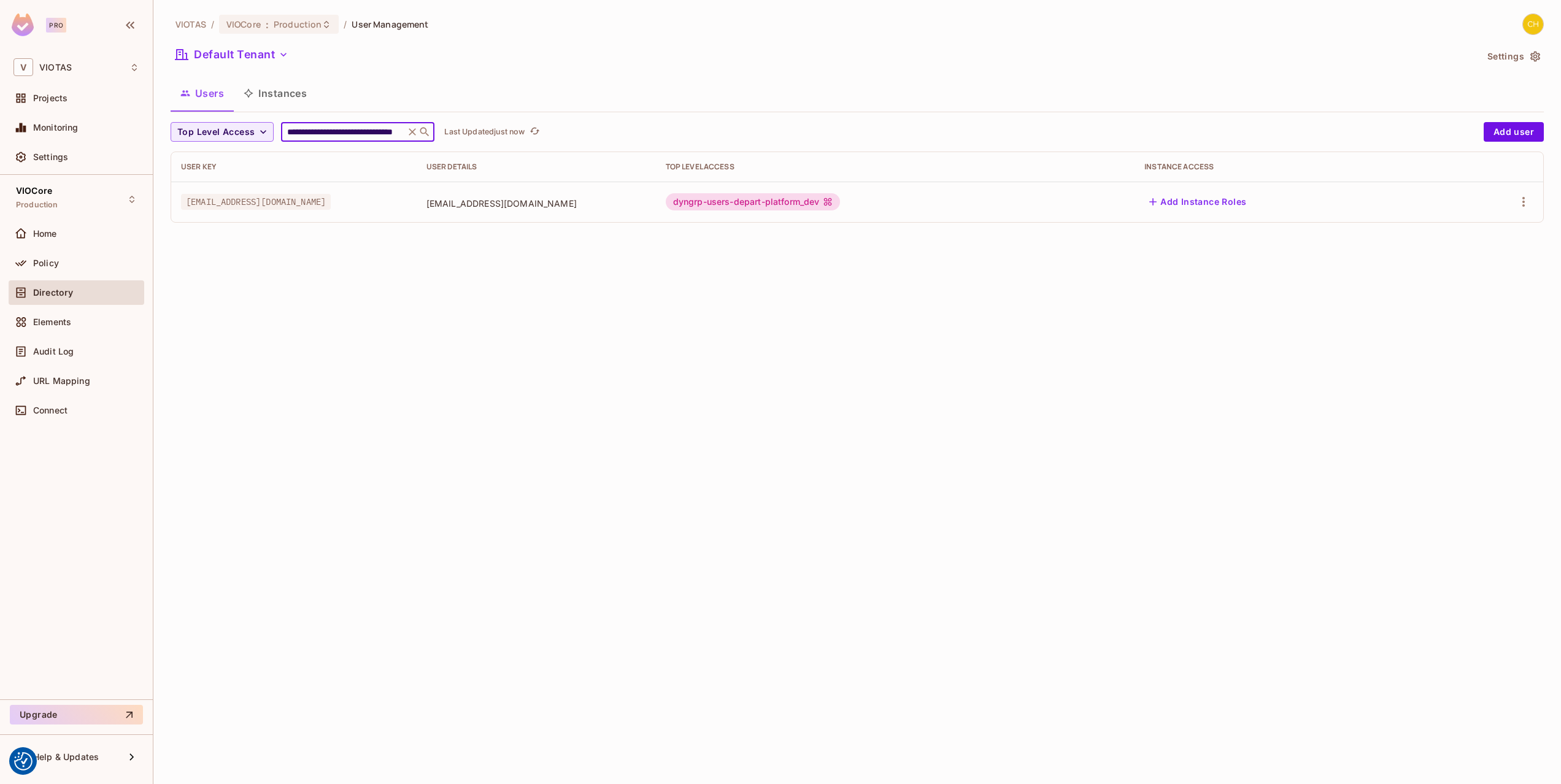
type input "**********"
click at [511, 83] on div "Users Instances" at bounding box center [857, 93] width 1373 height 31
click at [413, 135] on icon at bounding box center [413, 132] width 12 height 12
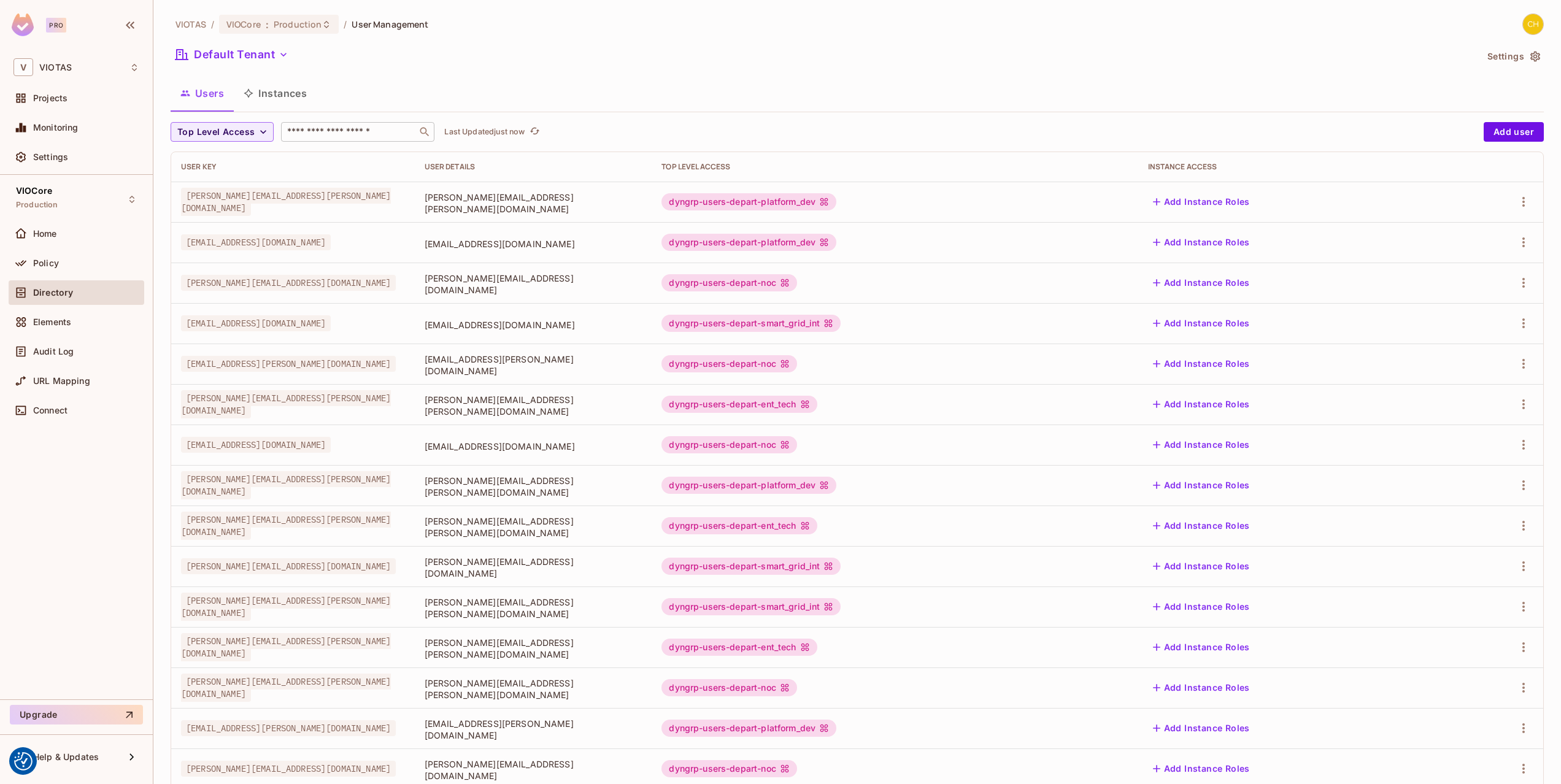
click at [435, 92] on div "Users Instances" at bounding box center [857, 93] width 1373 height 31
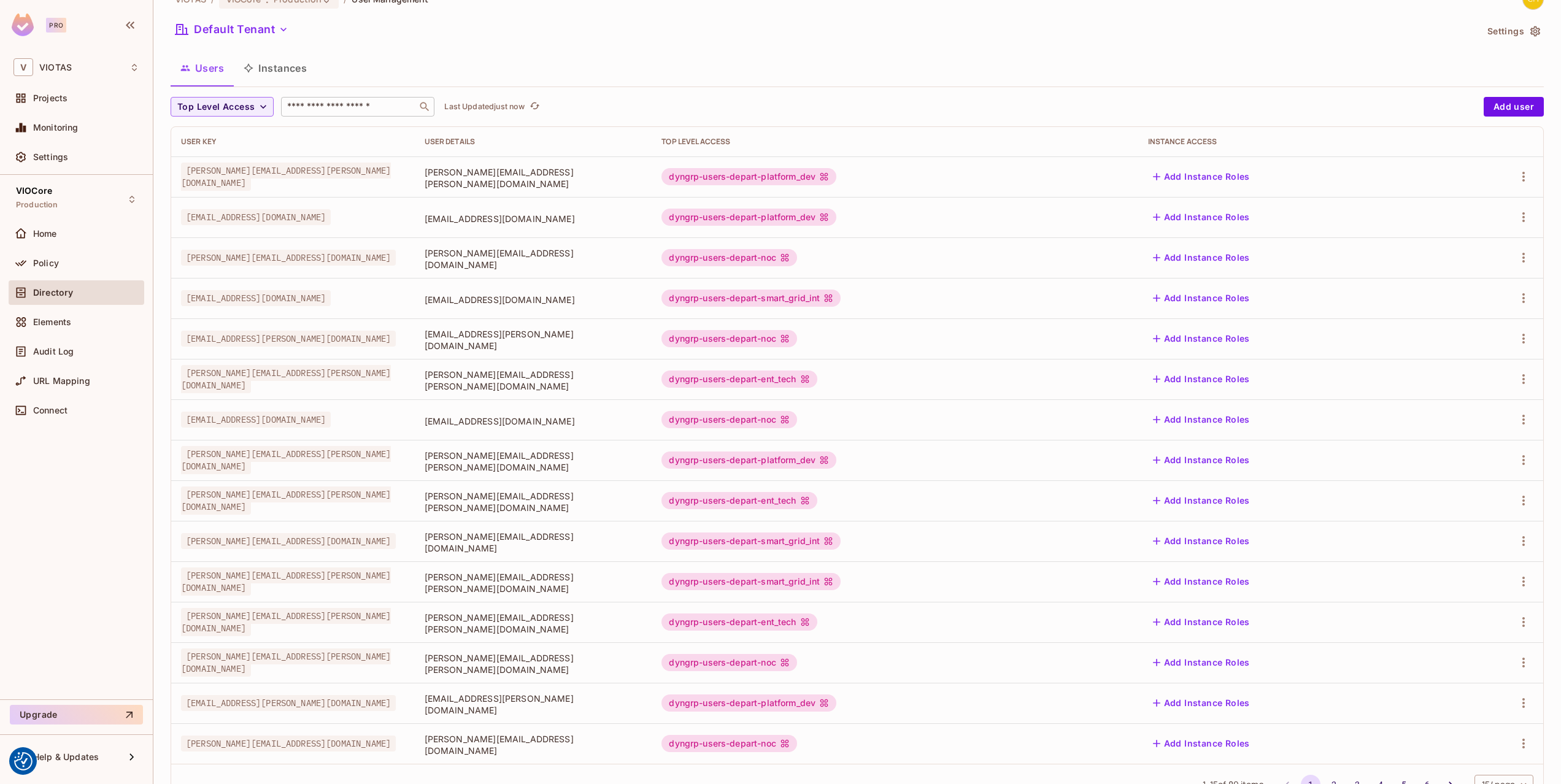
scroll to position [73, 0]
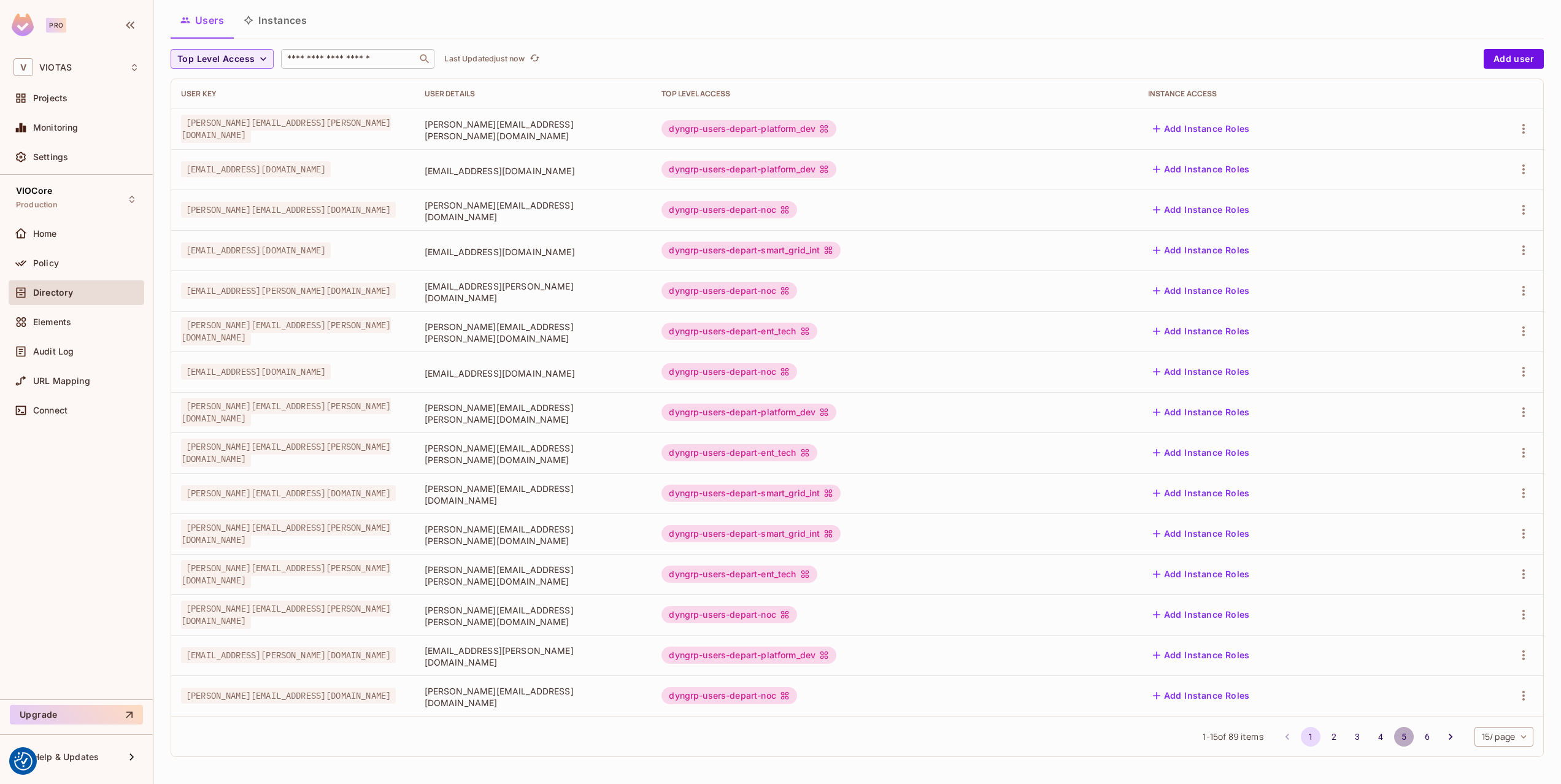
click at [1394, 736] on button "5" at bounding box center [1404, 737] width 20 height 20
click at [1392, 736] on div "VIOTAS / VIOCore : Production / User Management Default Tenant Settings Users I…" at bounding box center [857, 392] width 1408 height 784
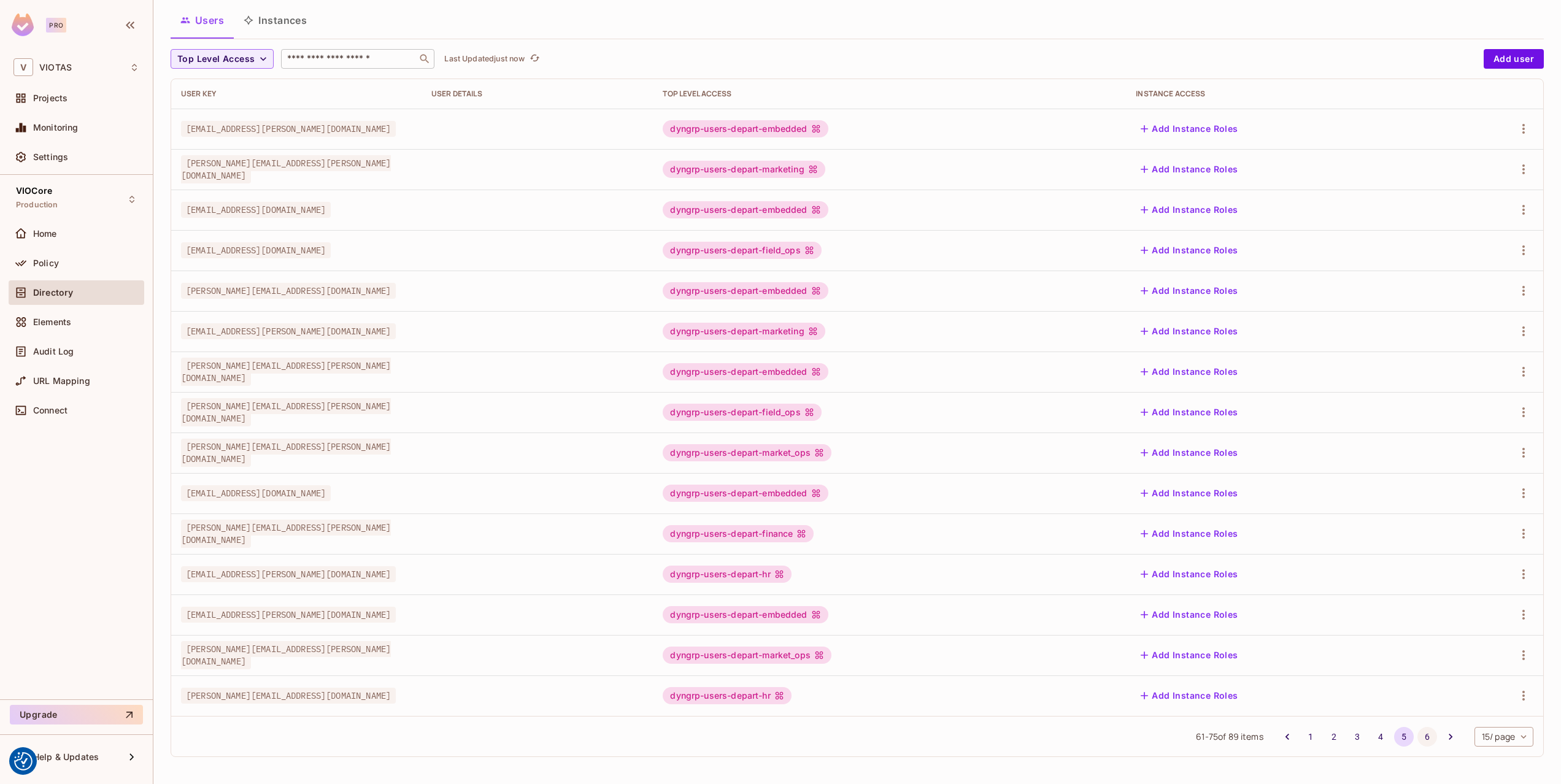
click at [1426, 739] on button "6" at bounding box center [1427, 737] width 20 height 20
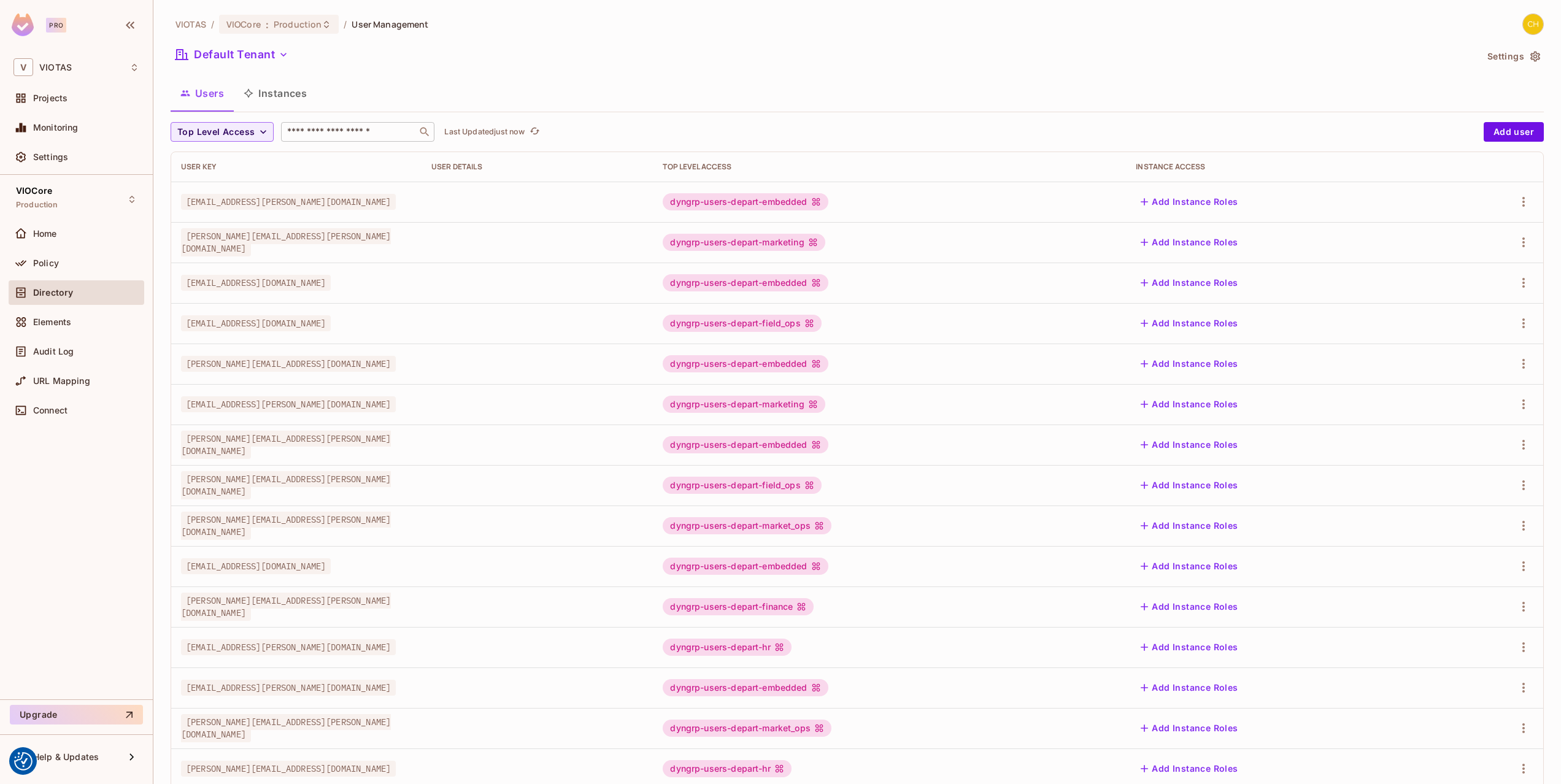
click at [1426, 739] on div "VIOTAS / VIOCore : Production / User Management Default Tenant Settings Users I…" at bounding box center [857, 392] width 1408 height 784
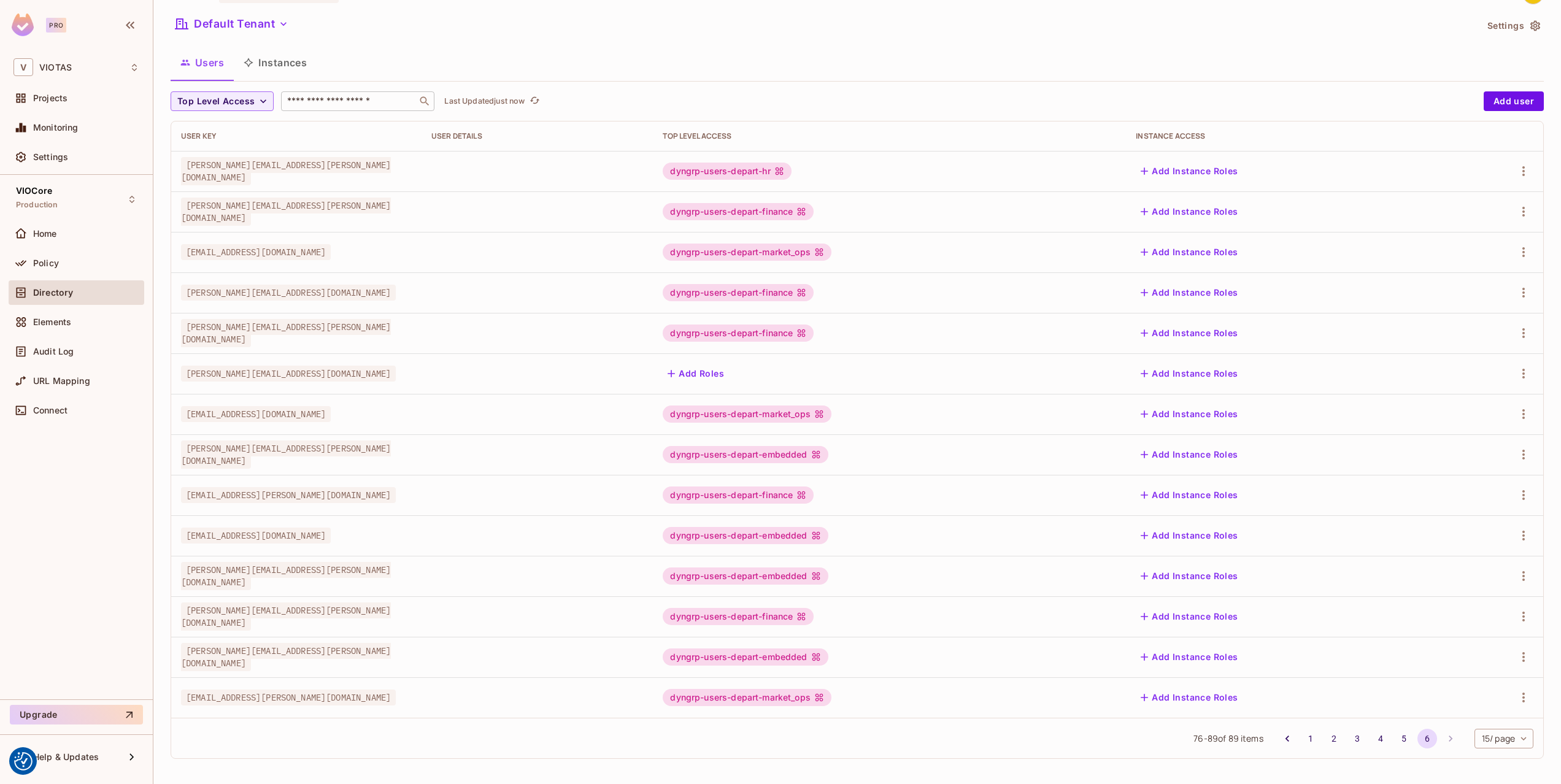
scroll to position [33, 0]
click at [1403, 736] on button "5" at bounding box center [1404, 737] width 20 height 20
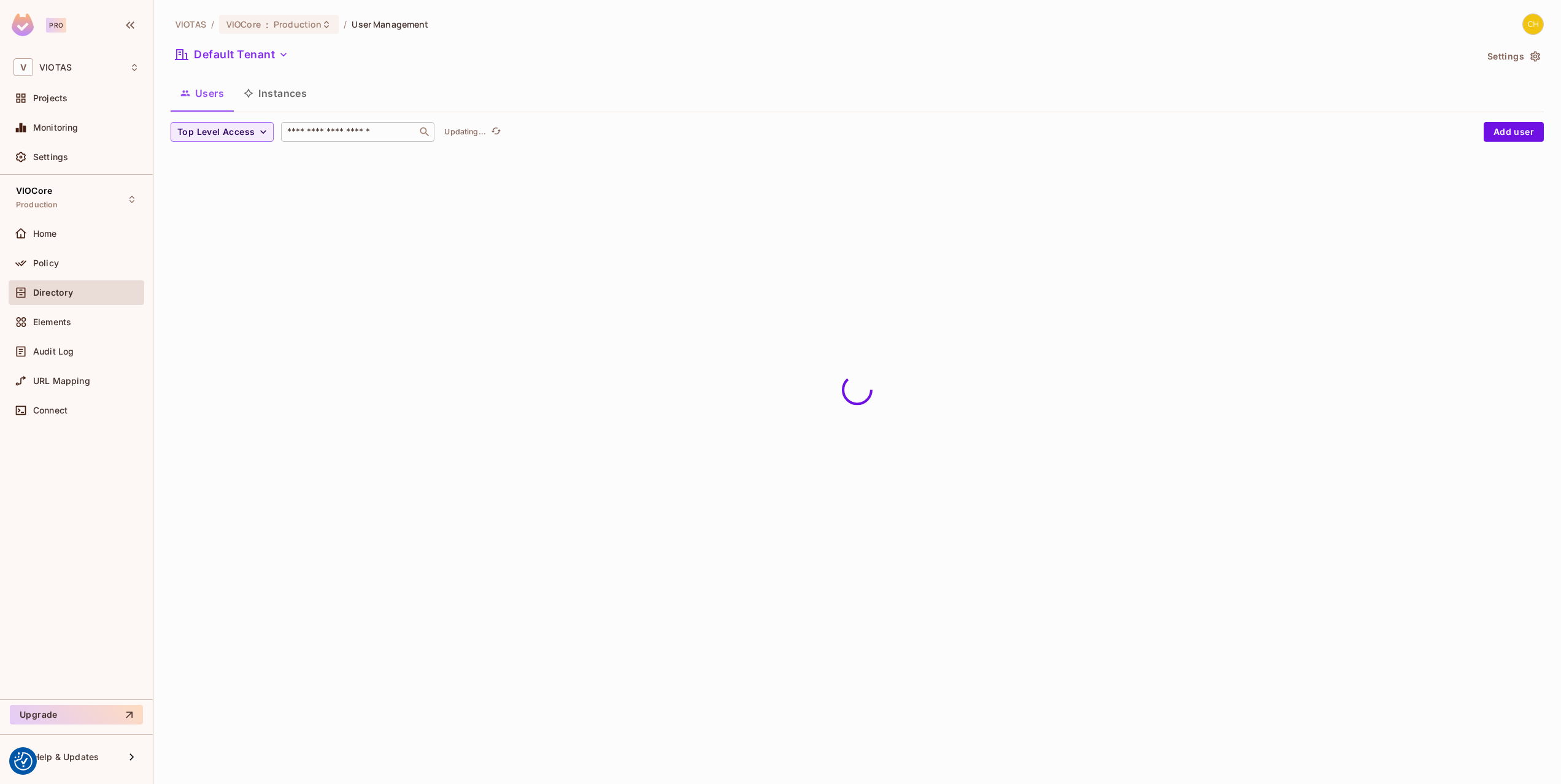
scroll to position [0, 0]
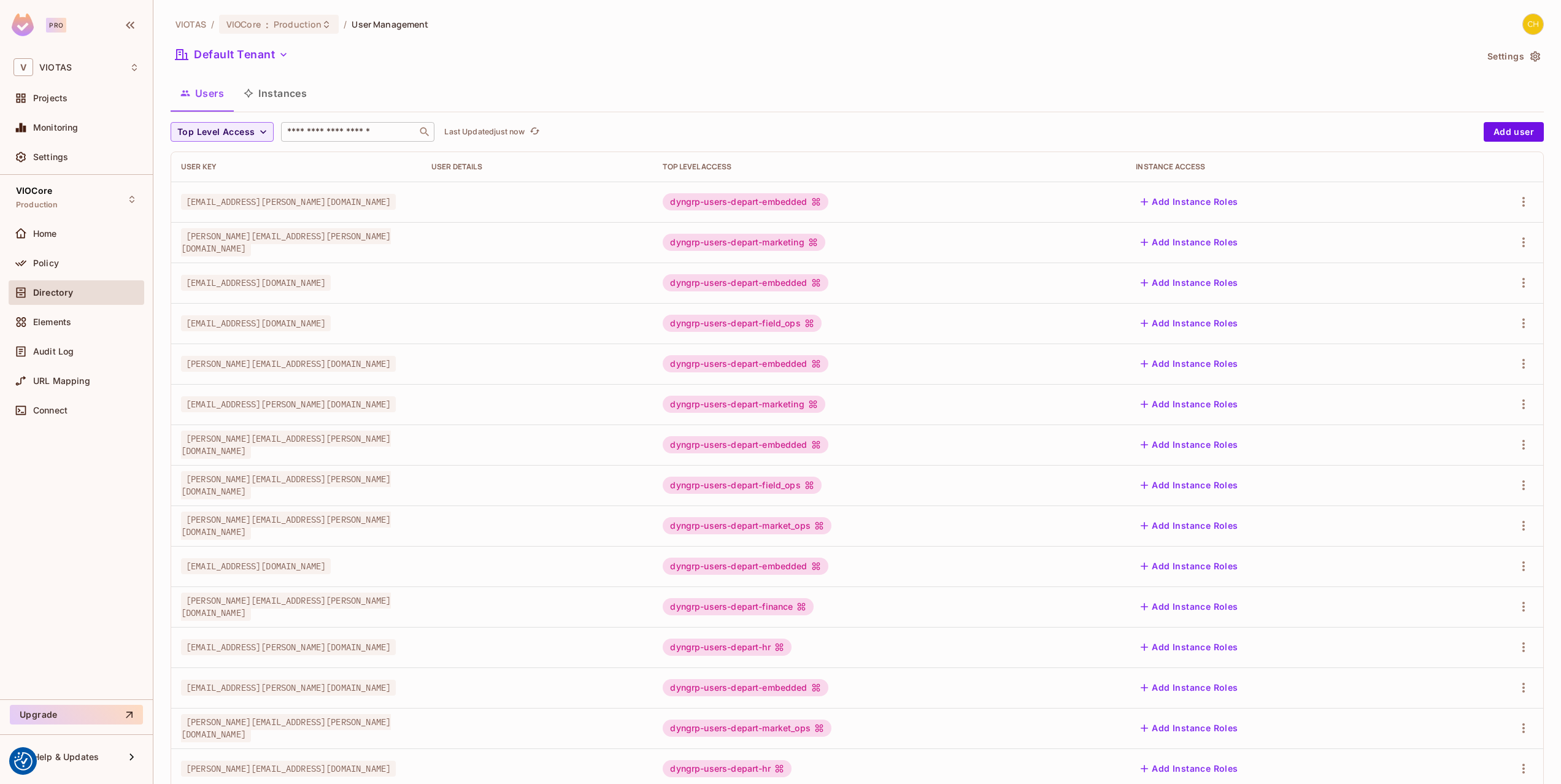
click at [1388, 739] on td "Add Instance Roles" at bounding box center [1285, 728] width 319 height 40
click at [1387, 739] on td "Add Instance Roles" at bounding box center [1285, 728] width 319 height 40
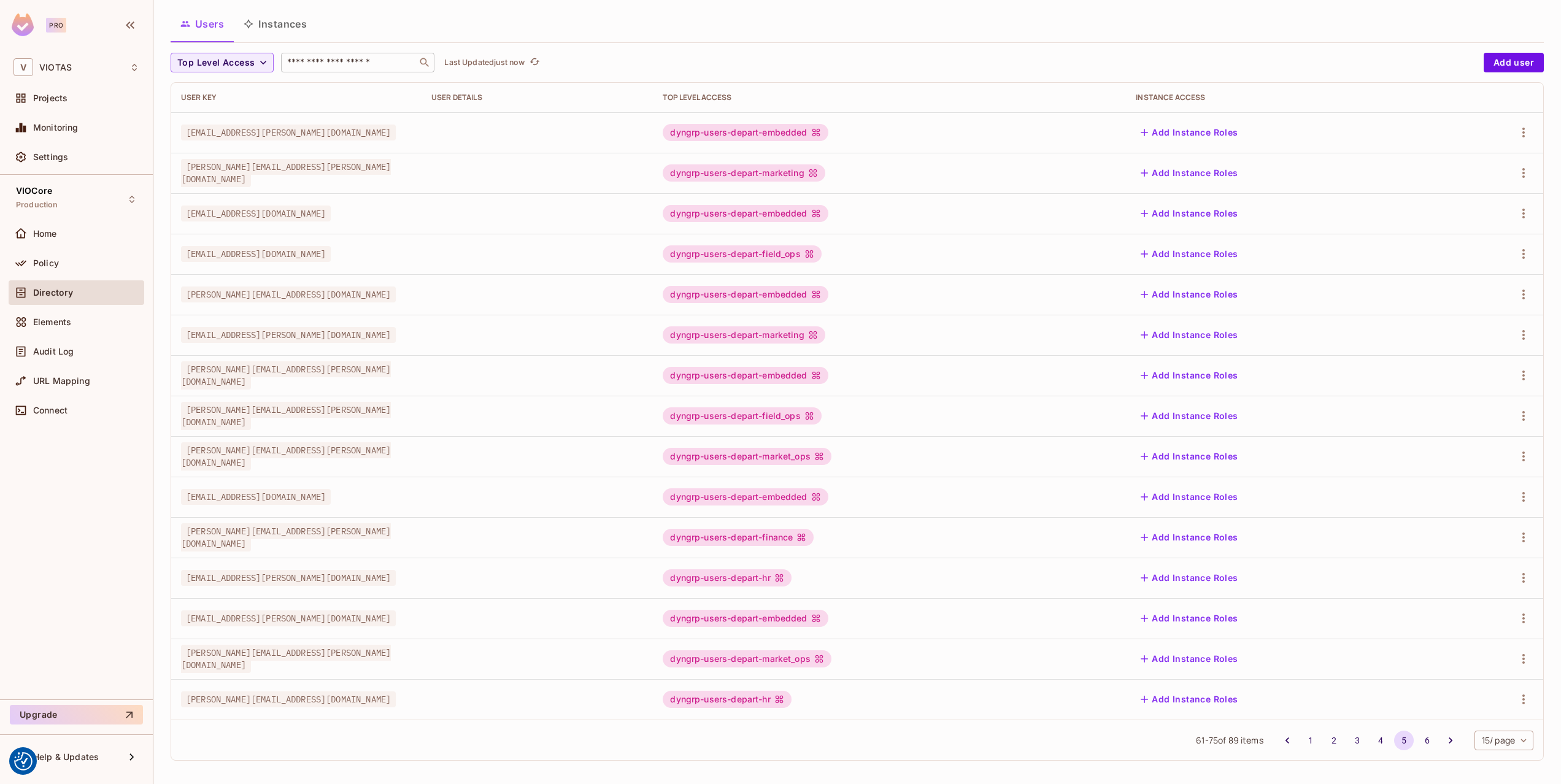
scroll to position [73, 0]
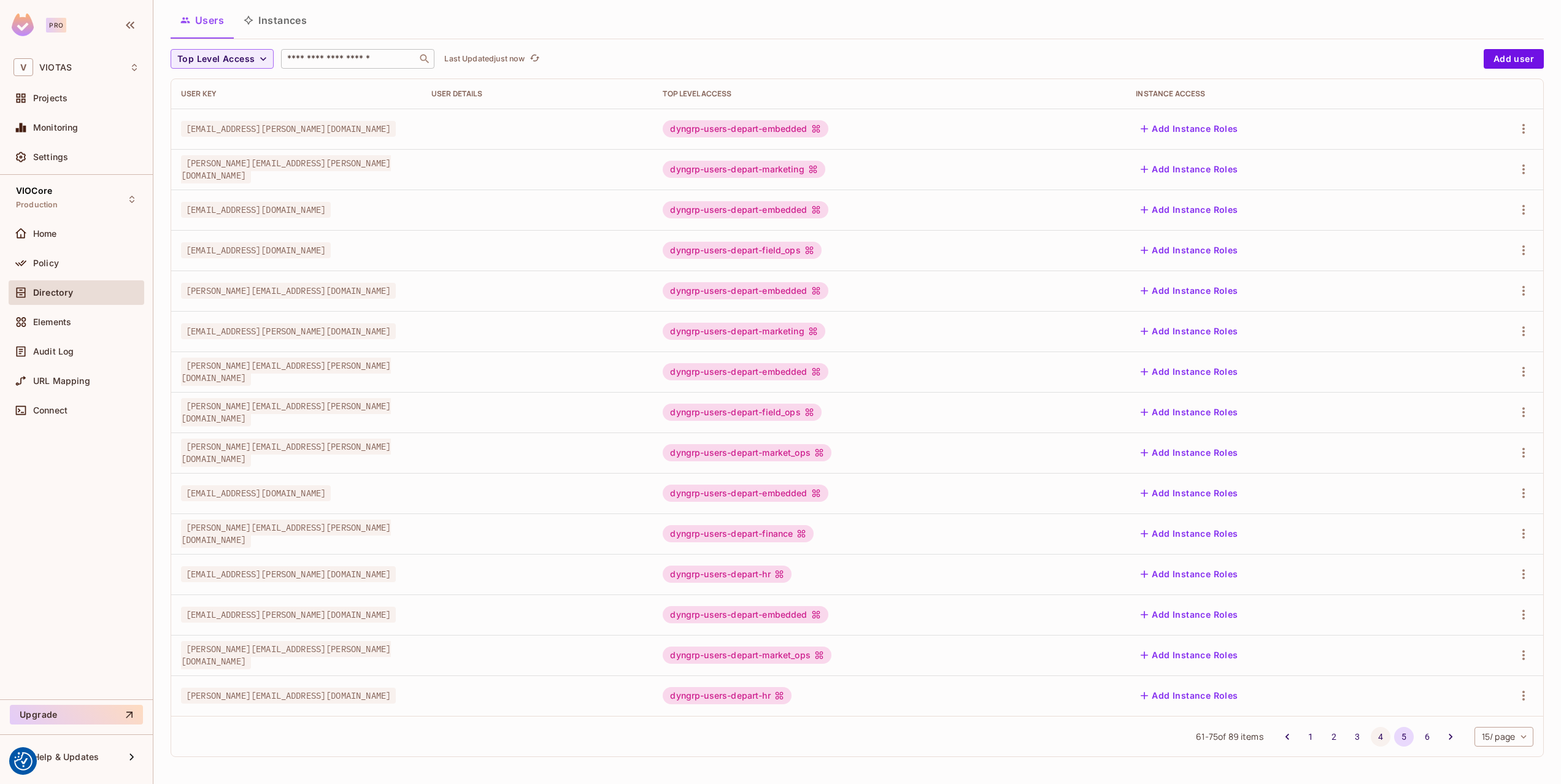
click at [1371, 739] on button "4" at bounding box center [1380, 737] width 20 height 20
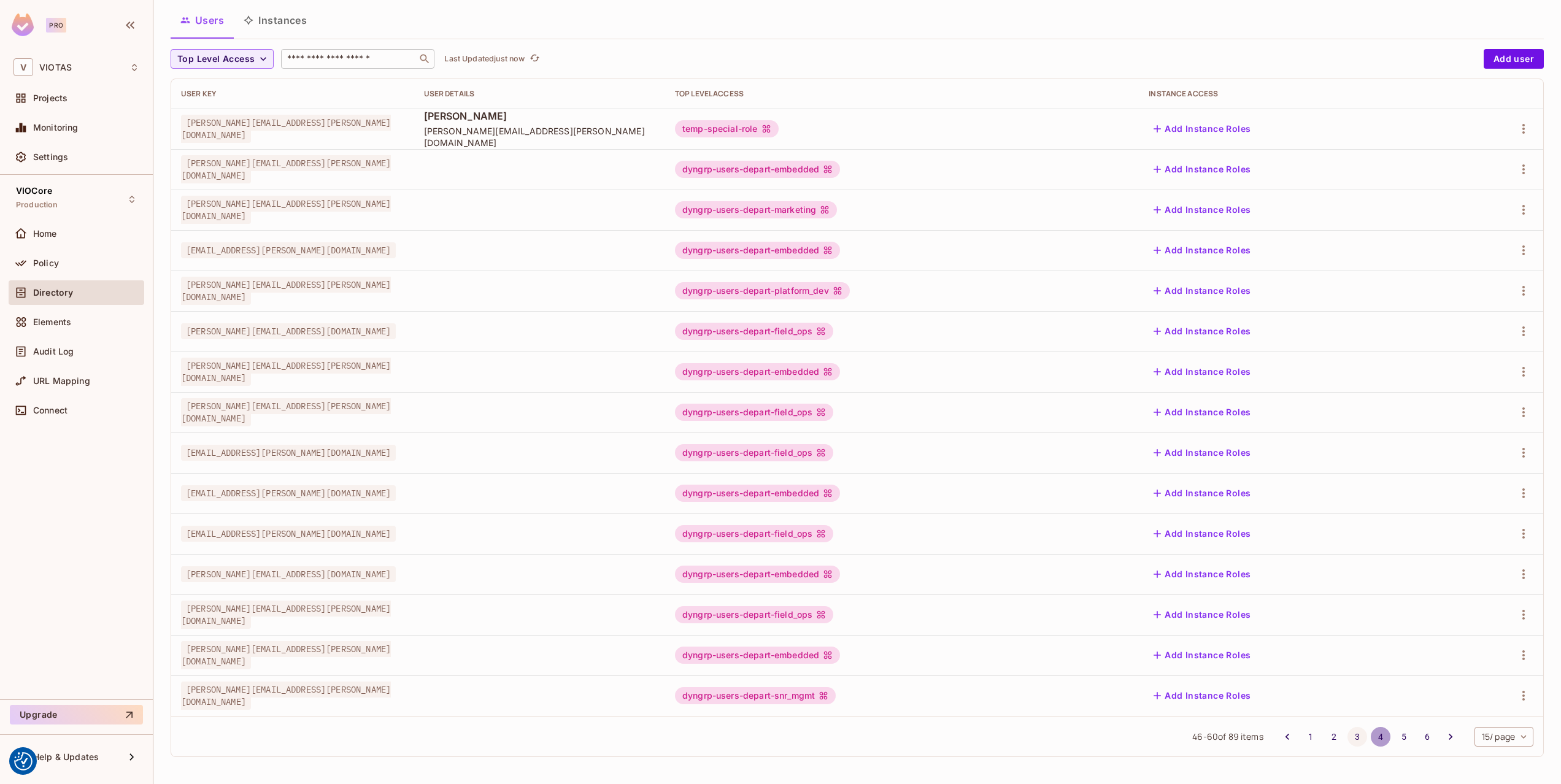
drag, startPoint x: 1369, startPoint y: 742, endPoint x: 1359, endPoint y: 743, distance: 10.0
click at [1371, 742] on button "4" at bounding box center [1380, 737] width 20 height 20
click at [1354, 742] on button "3" at bounding box center [1358, 737] width 20 height 20
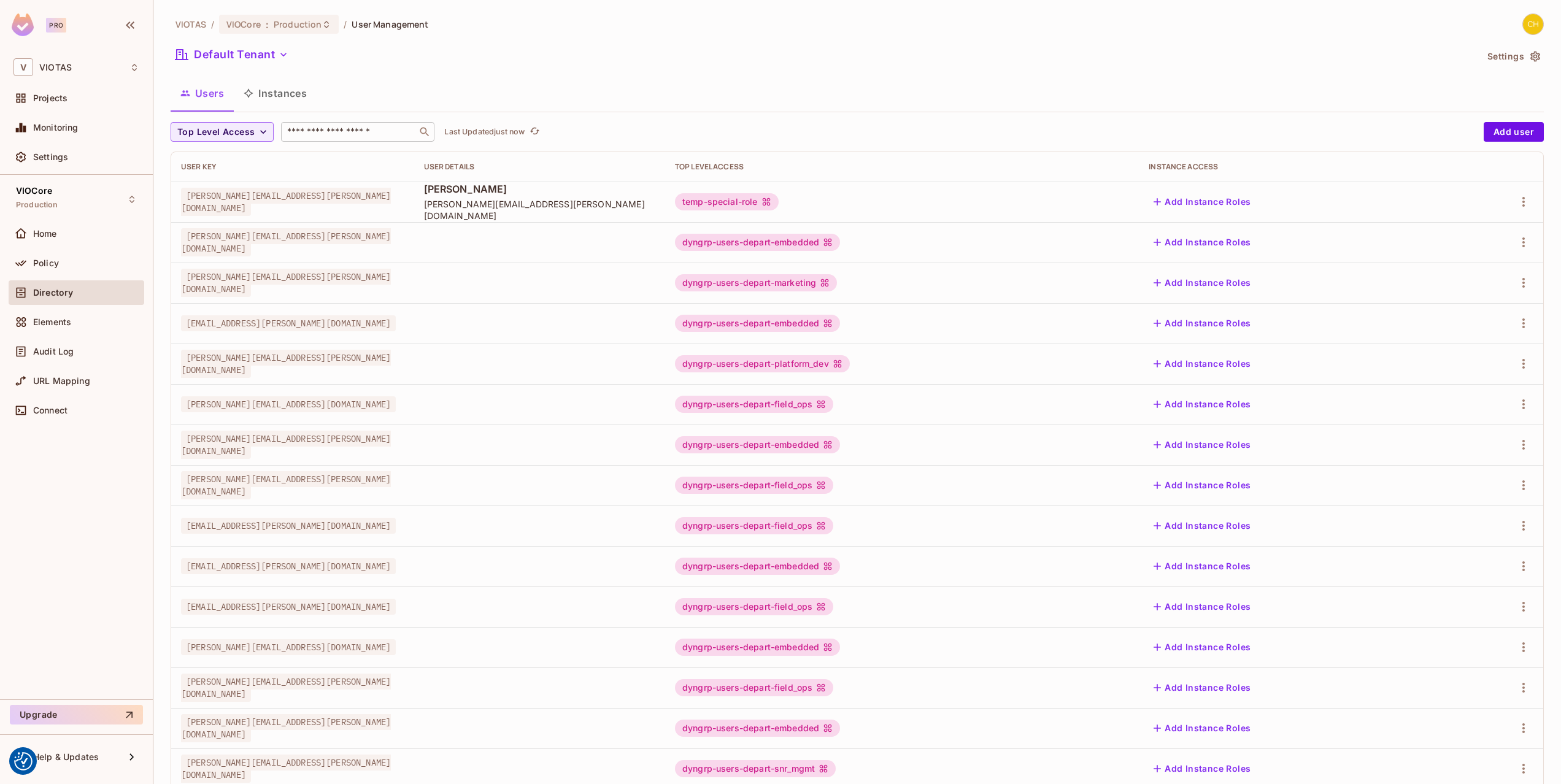
click at [1354, 742] on div "VIOTAS / VIOCore : Production / User Management Default Tenant Settings Users I…" at bounding box center [857, 392] width 1408 height 784
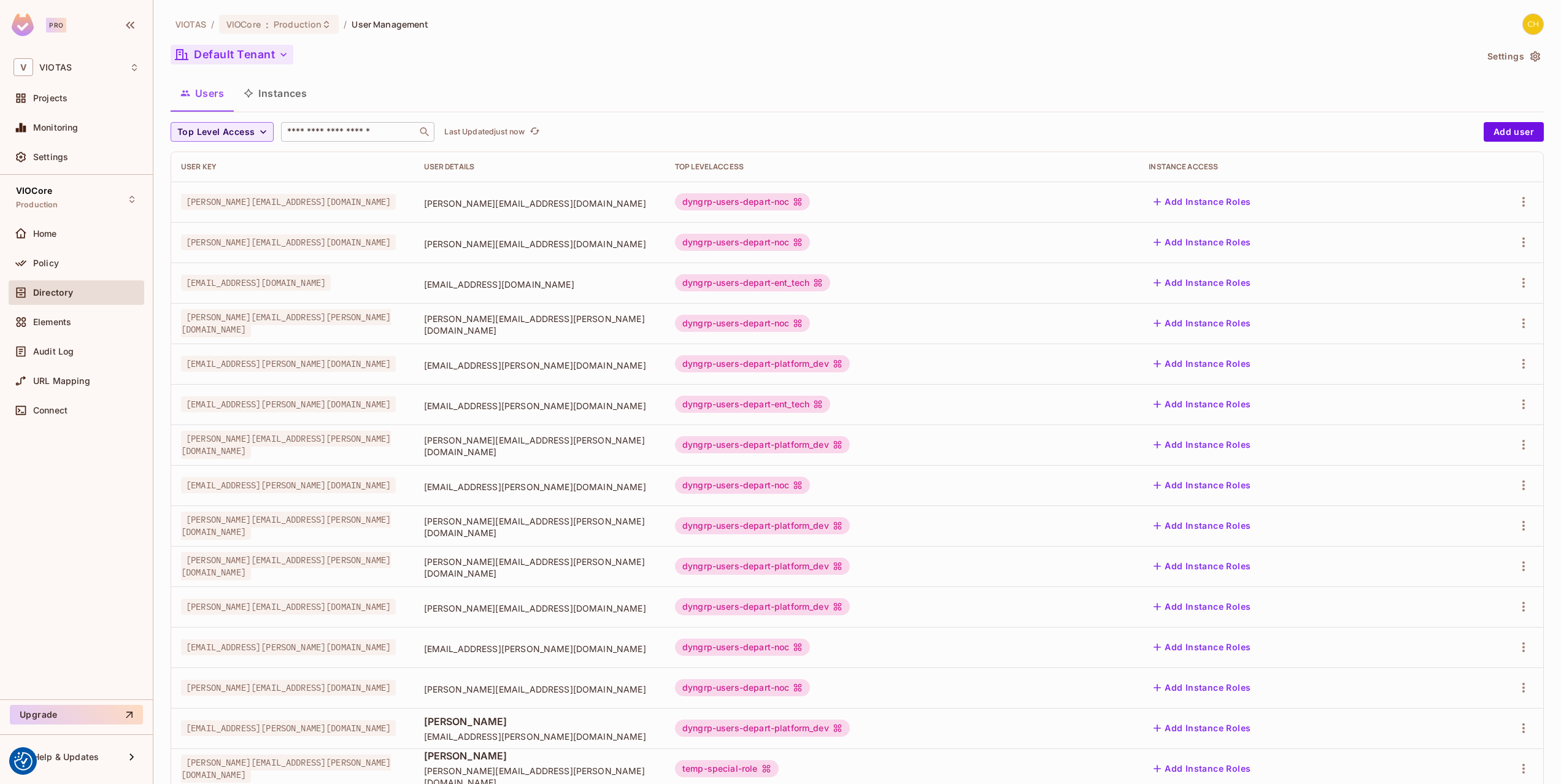
click at [268, 51] on button "Default Tenant" at bounding box center [232, 54] width 122 height 20
click at [406, 62] on div at bounding box center [780, 392] width 1561 height 784
drag, startPoint x: 406, startPoint y: 62, endPoint x: 370, endPoint y: 47, distance: 39.0
click at [406, 62] on div at bounding box center [780, 392] width 1561 height 784
click at [273, 14] on div "VIOTAS / VIOCore : Production / User Management" at bounding box center [299, 24] width 258 height 22
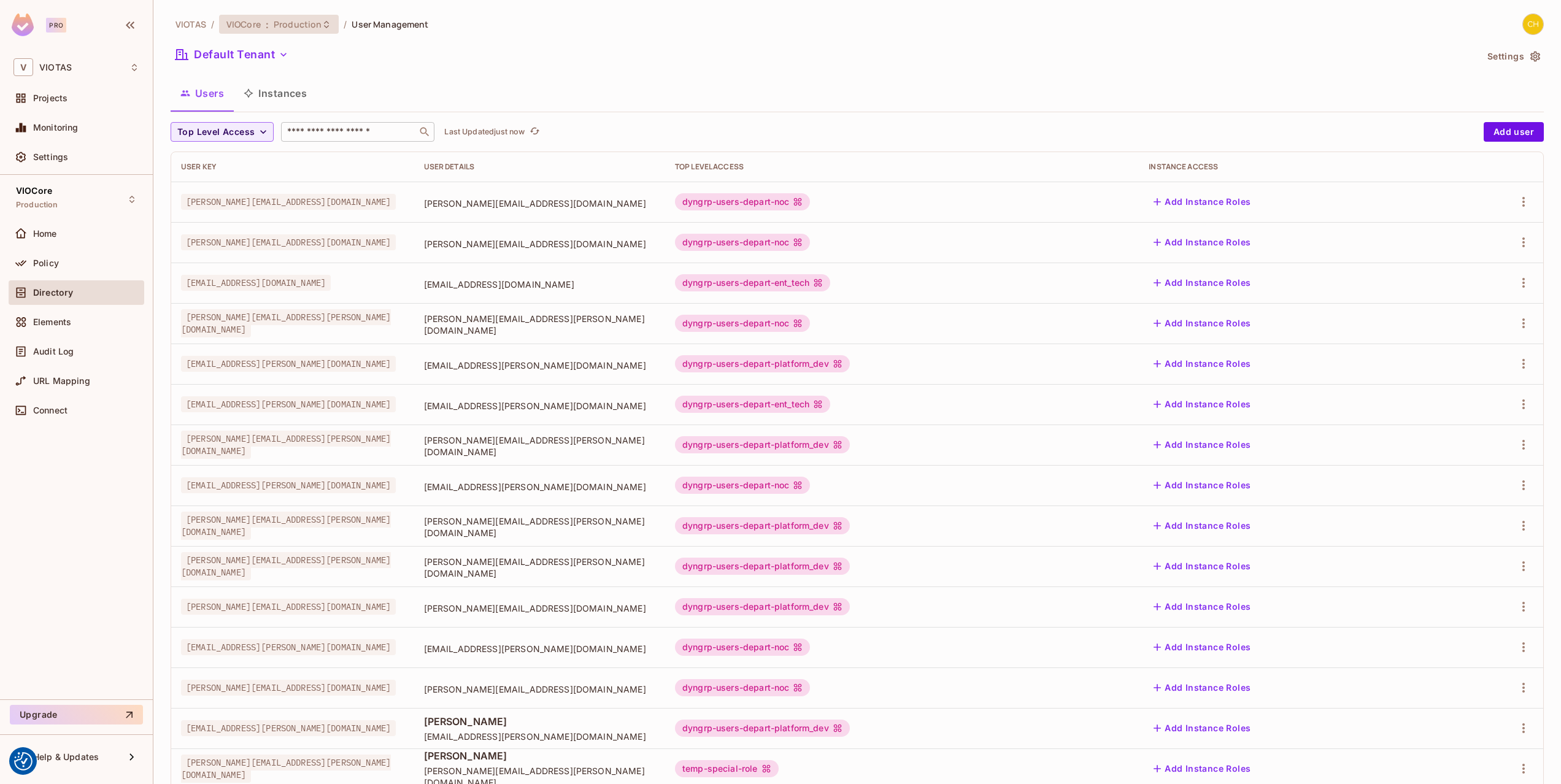
click at [276, 22] on span "Production" at bounding box center [297, 24] width 48 height 12
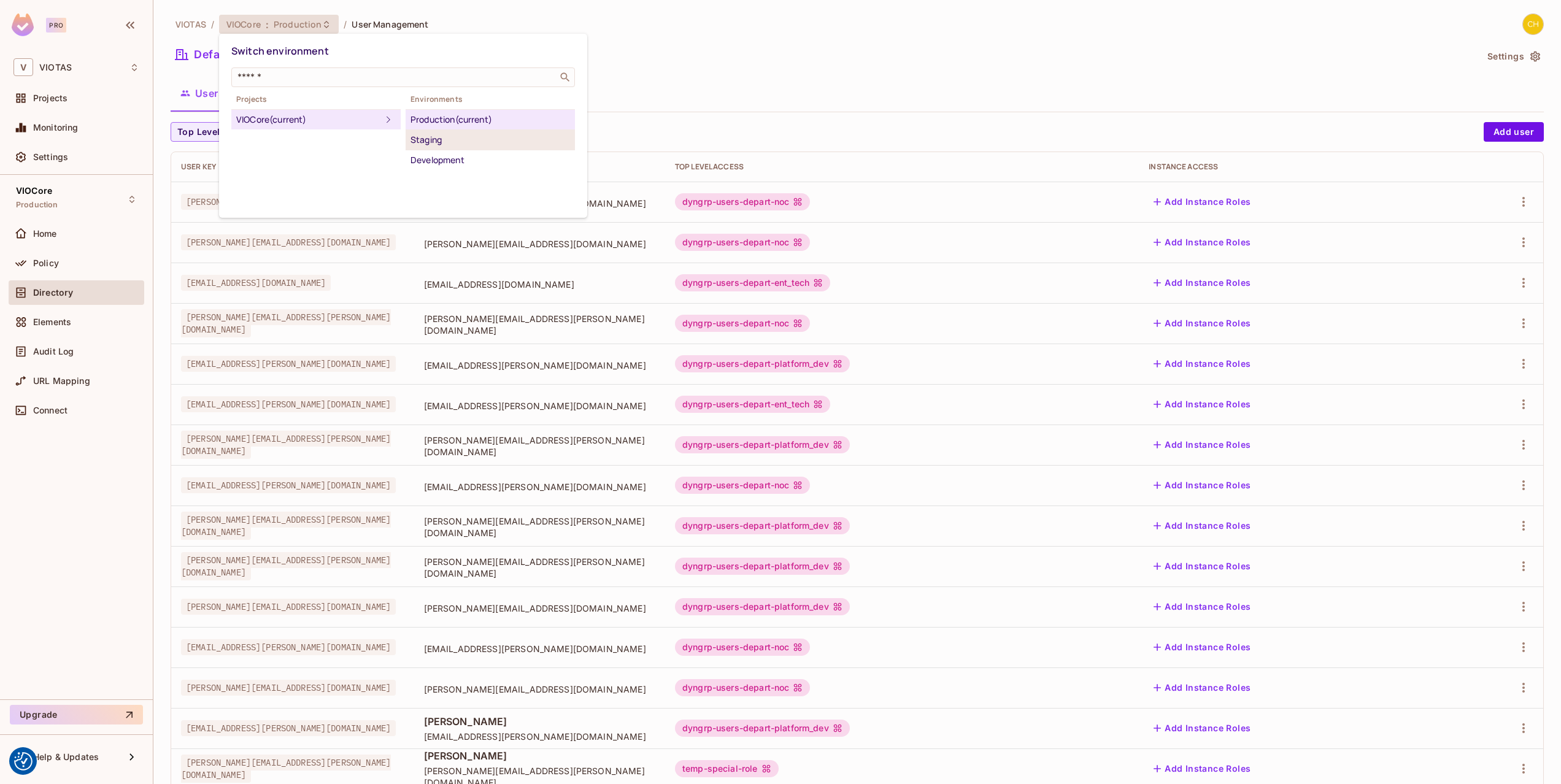
click at [450, 144] on div "Staging" at bounding box center [490, 140] width 160 height 15
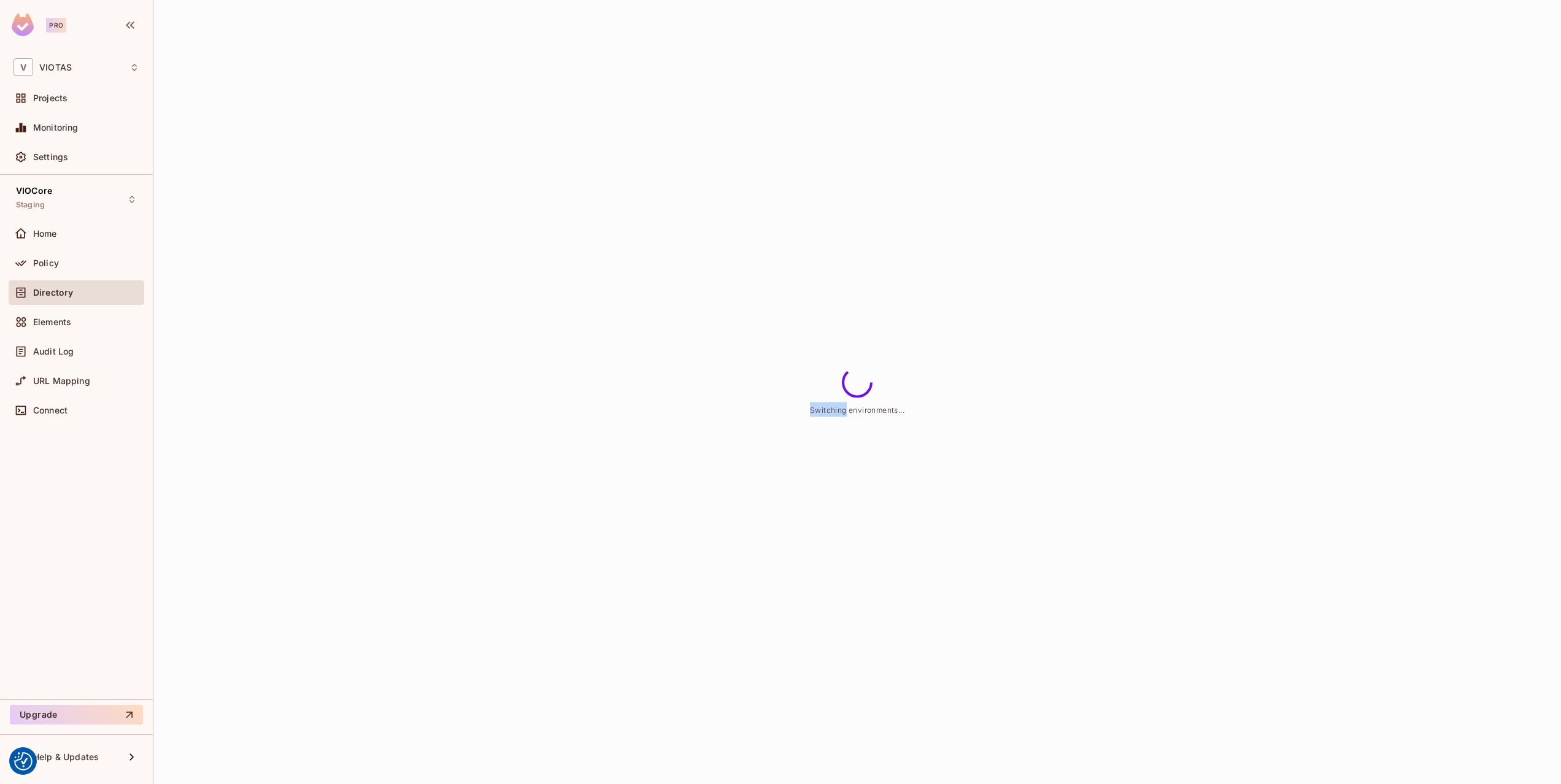
click at [450, 144] on div "Switching environments..." at bounding box center [857, 392] width 1408 height 784
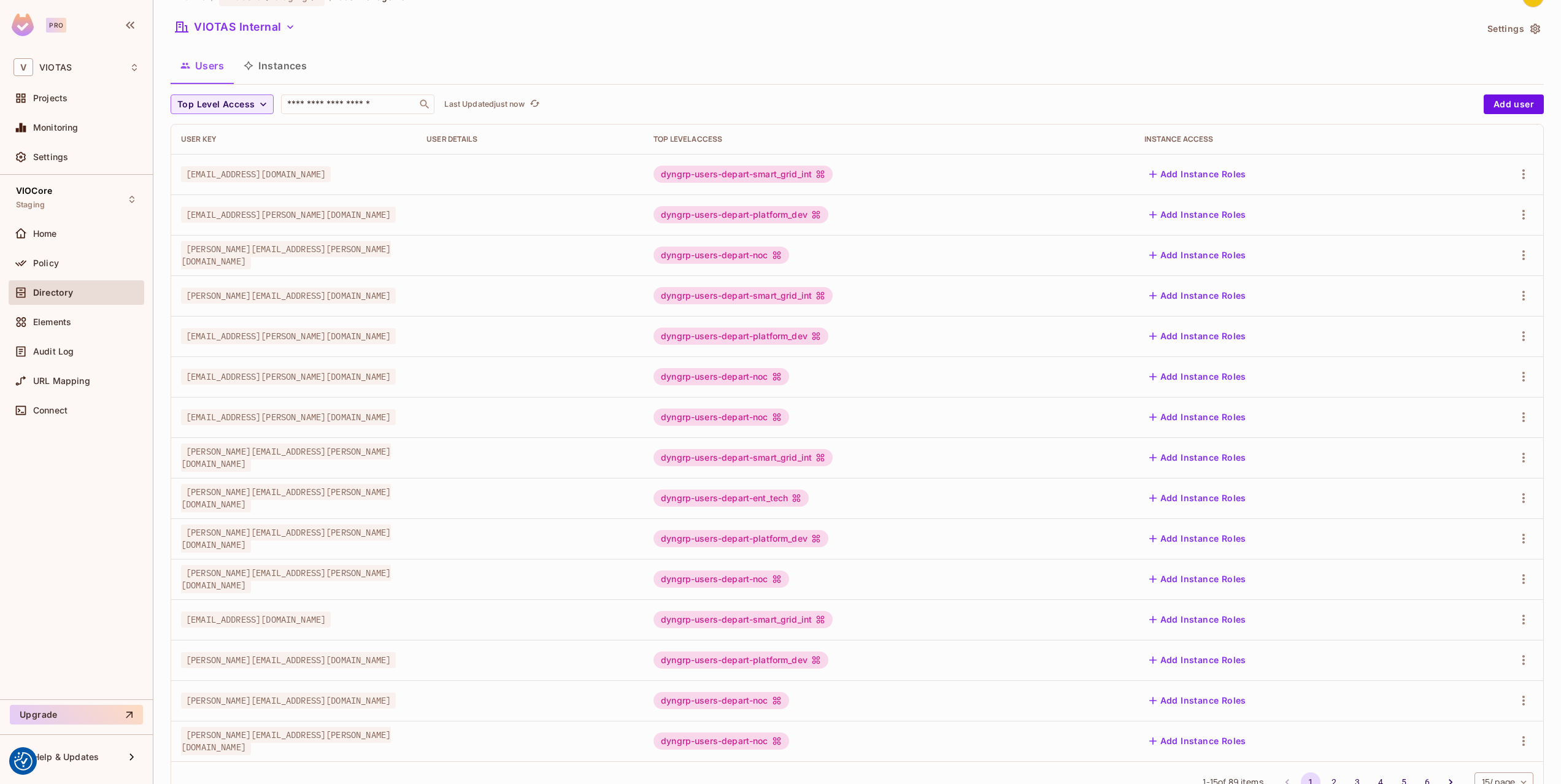
scroll to position [73, 0]
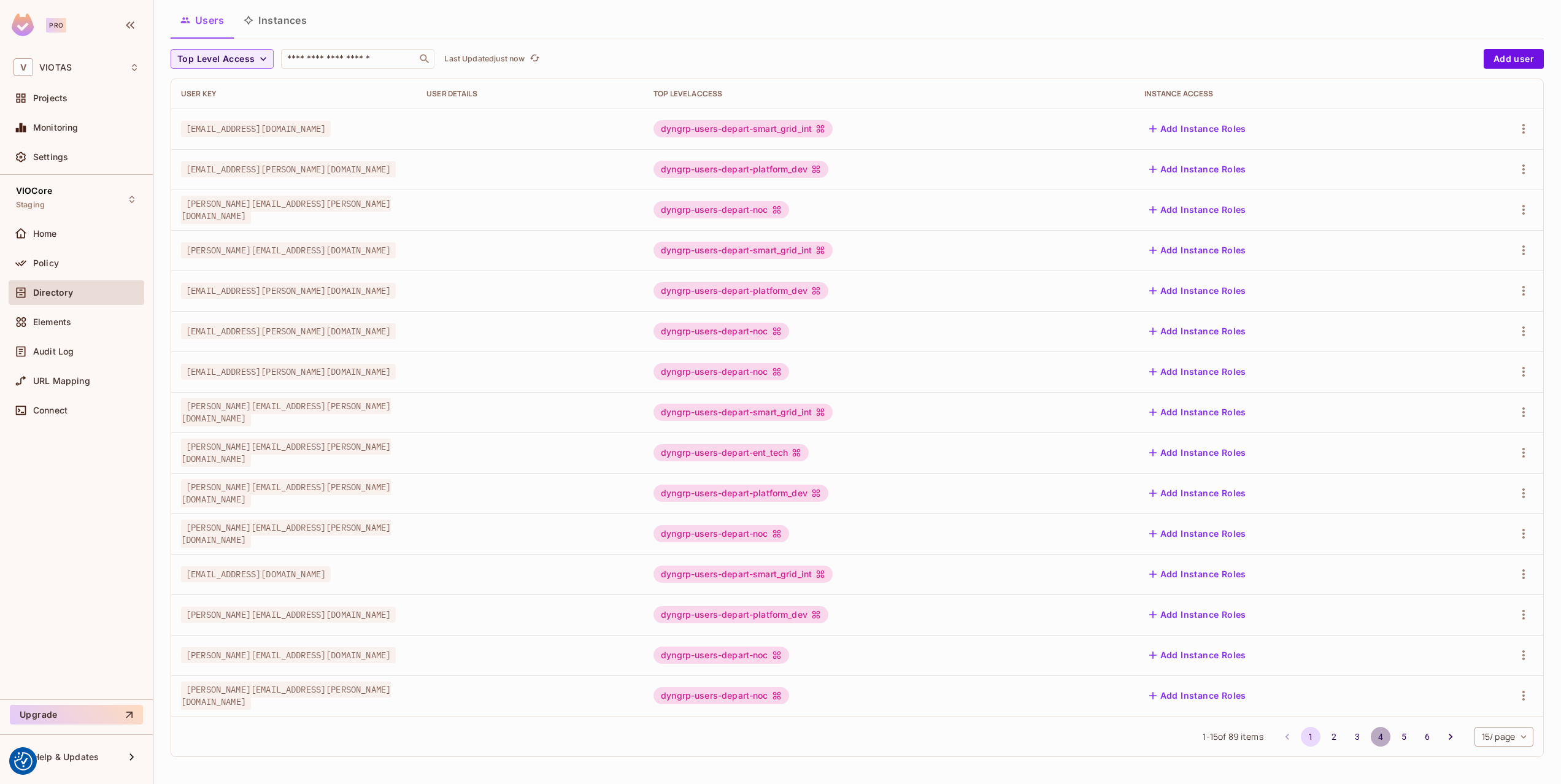
click at [1377, 742] on button "4" at bounding box center [1380, 737] width 20 height 20
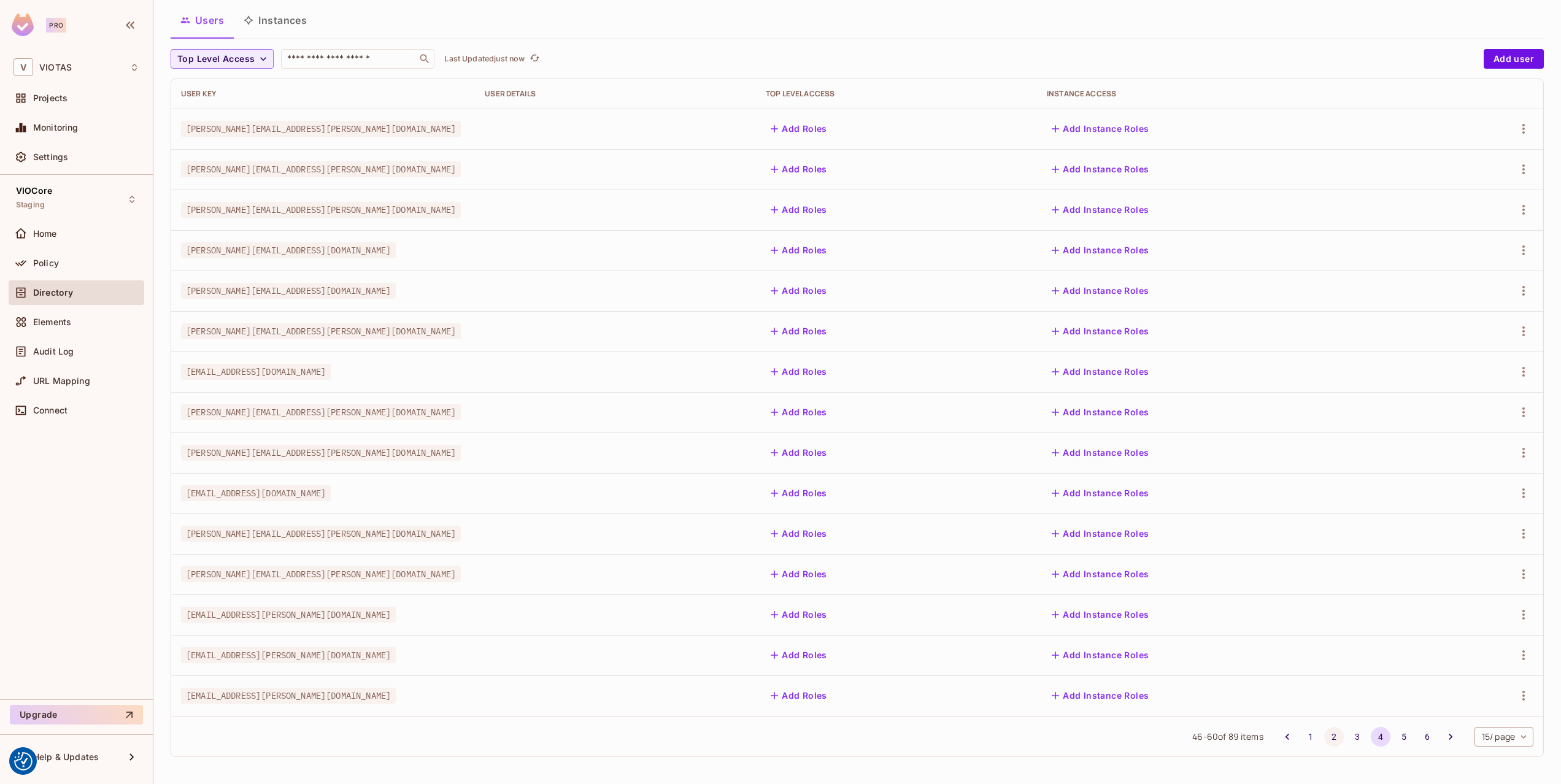
click at [1327, 741] on button "2" at bounding box center [1334, 737] width 20 height 20
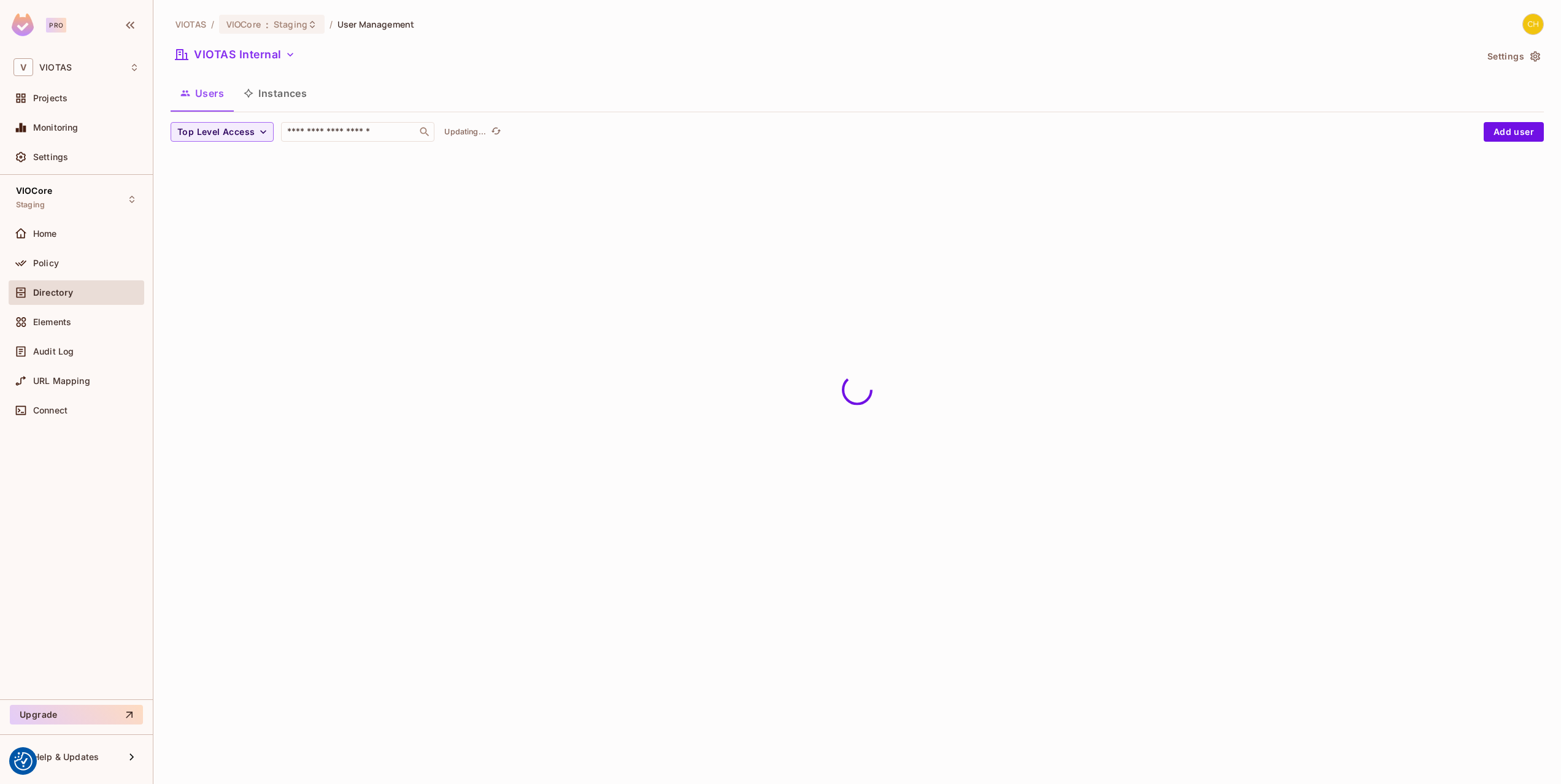
scroll to position [0, 0]
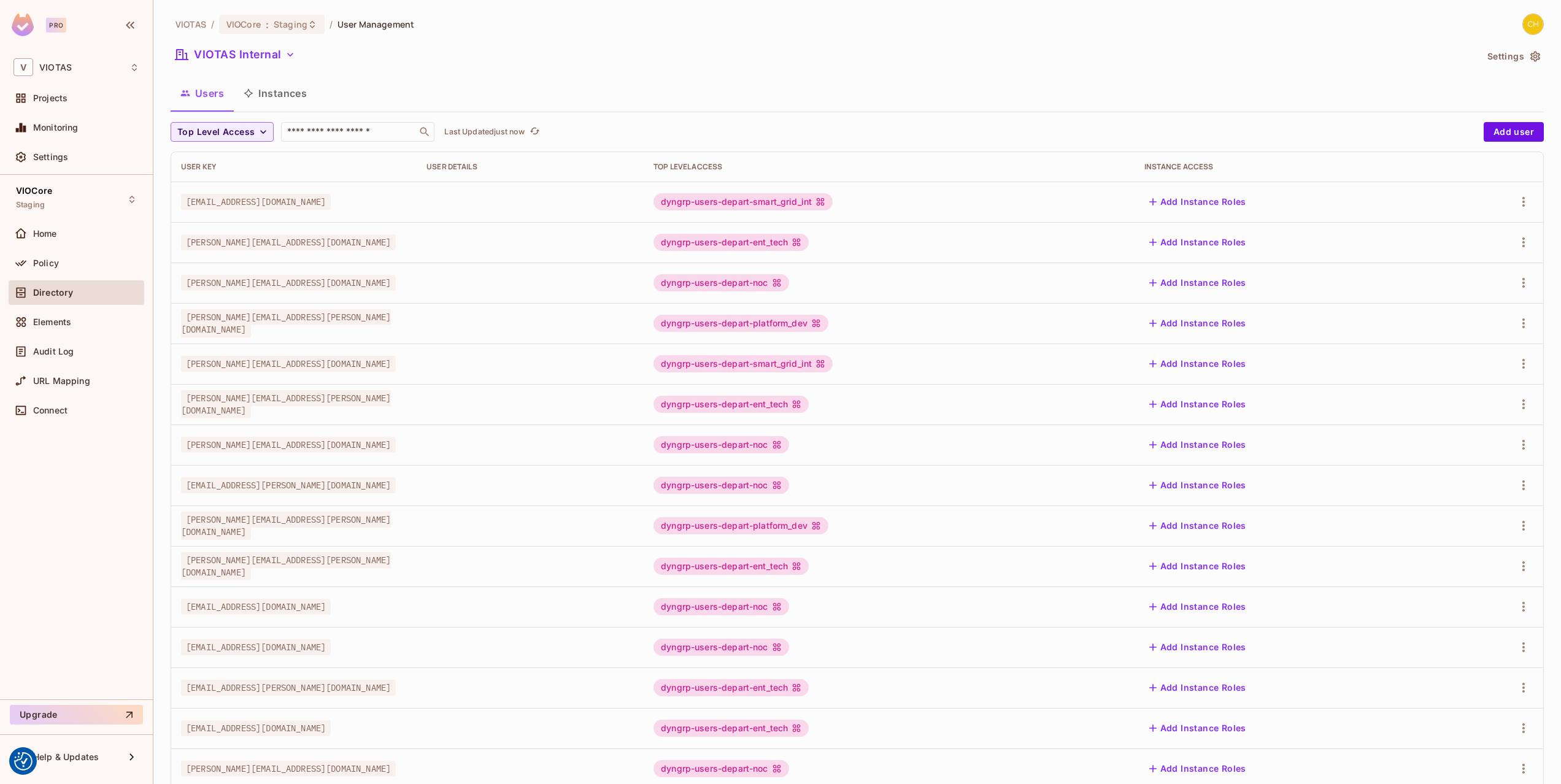
click at [825, 201] on icon at bounding box center [820, 202] width 10 height 10
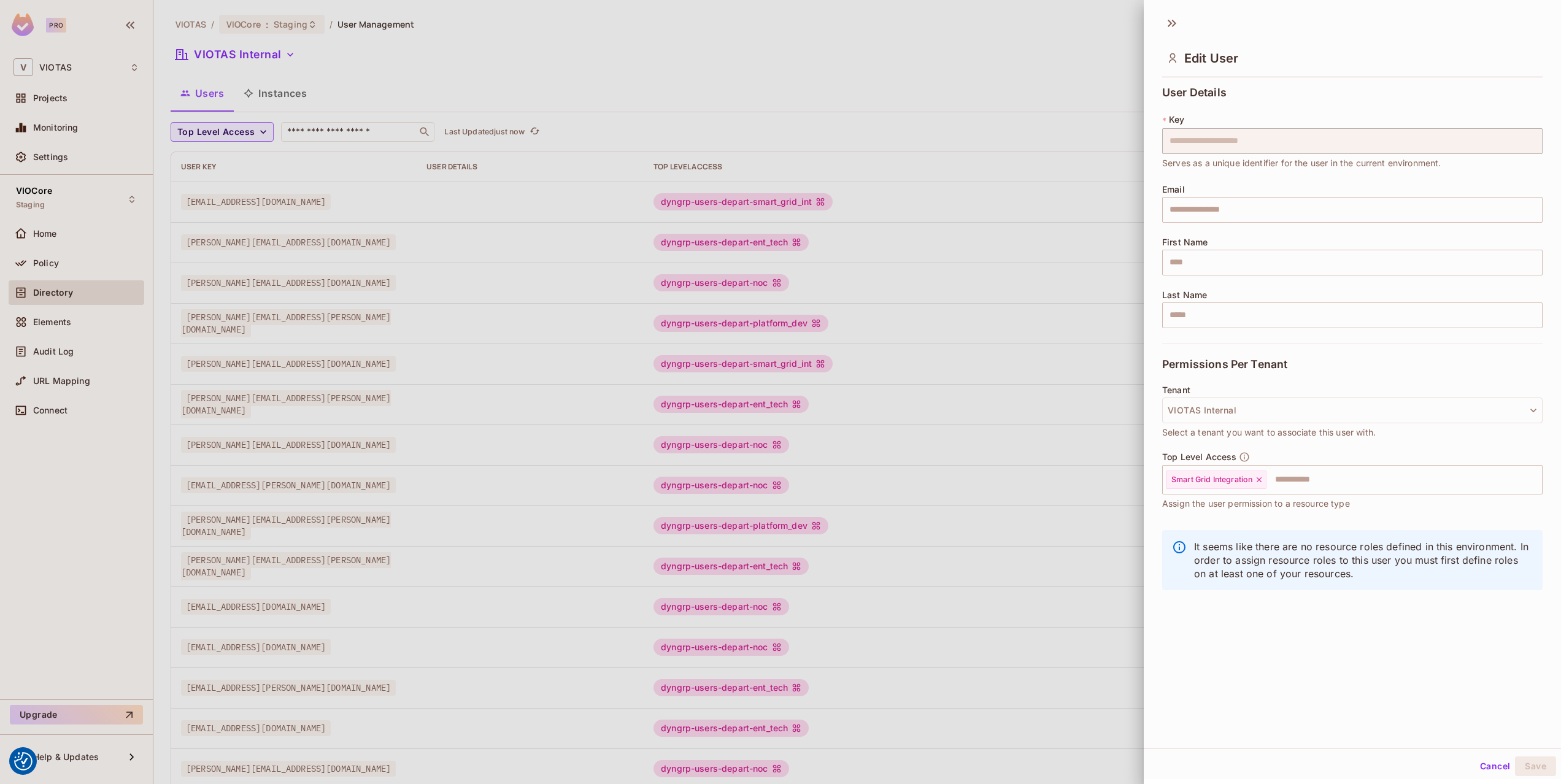
click at [1067, 396] on div at bounding box center [780, 392] width 1561 height 784
click at [1067, 396] on div "dyngrp-users-depart-ent_tech" at bounding box center [889, 404] width 471 height 17
click at [916, 111] on div at bounding box center [780, 392] width 1561 height 784
